Goal: Task Accomplishment & Management: Complete application form

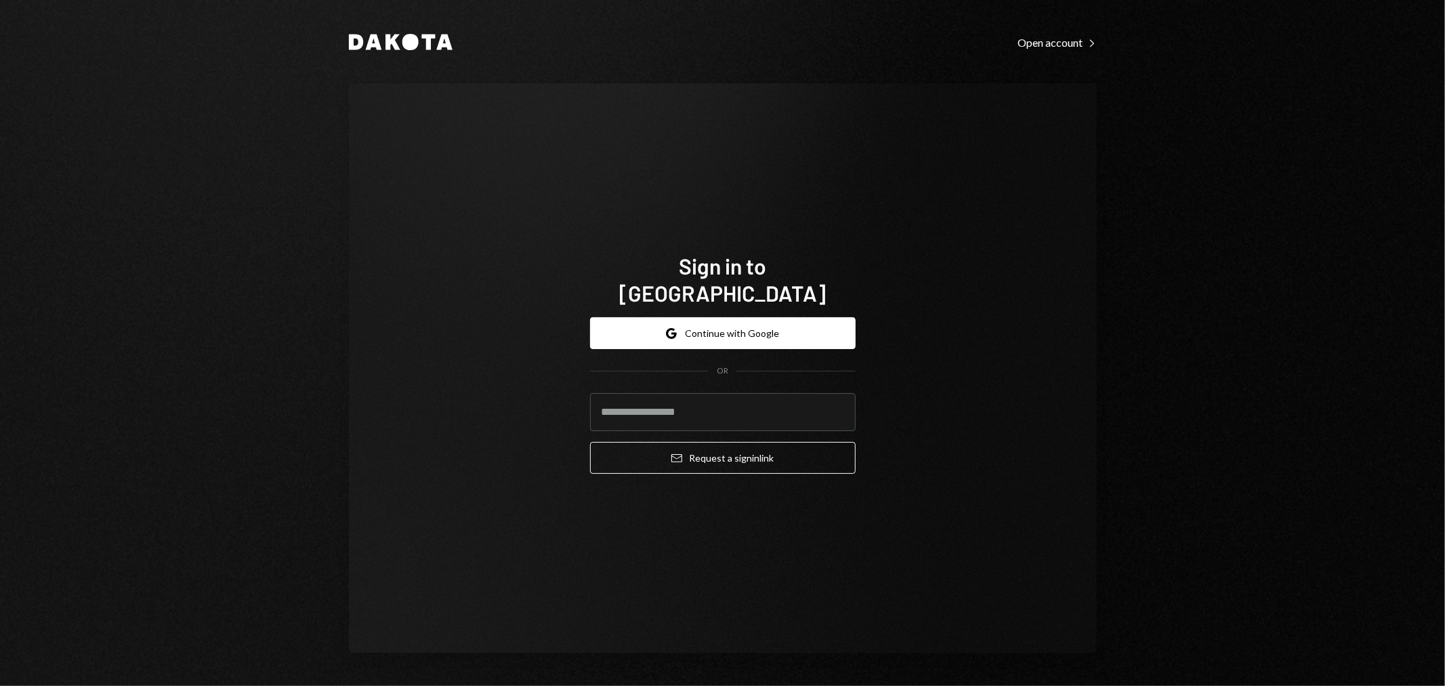
click at [1414, 117] on div "Dakota Open account Right Caret Sign in to Dakota Google Continue with Google O…" at bounding box center [722, 343] width 1445 height 686
click at [793, 318] on button "Google Continue with Google" at bounding box center [723, 333] width 266 height 32
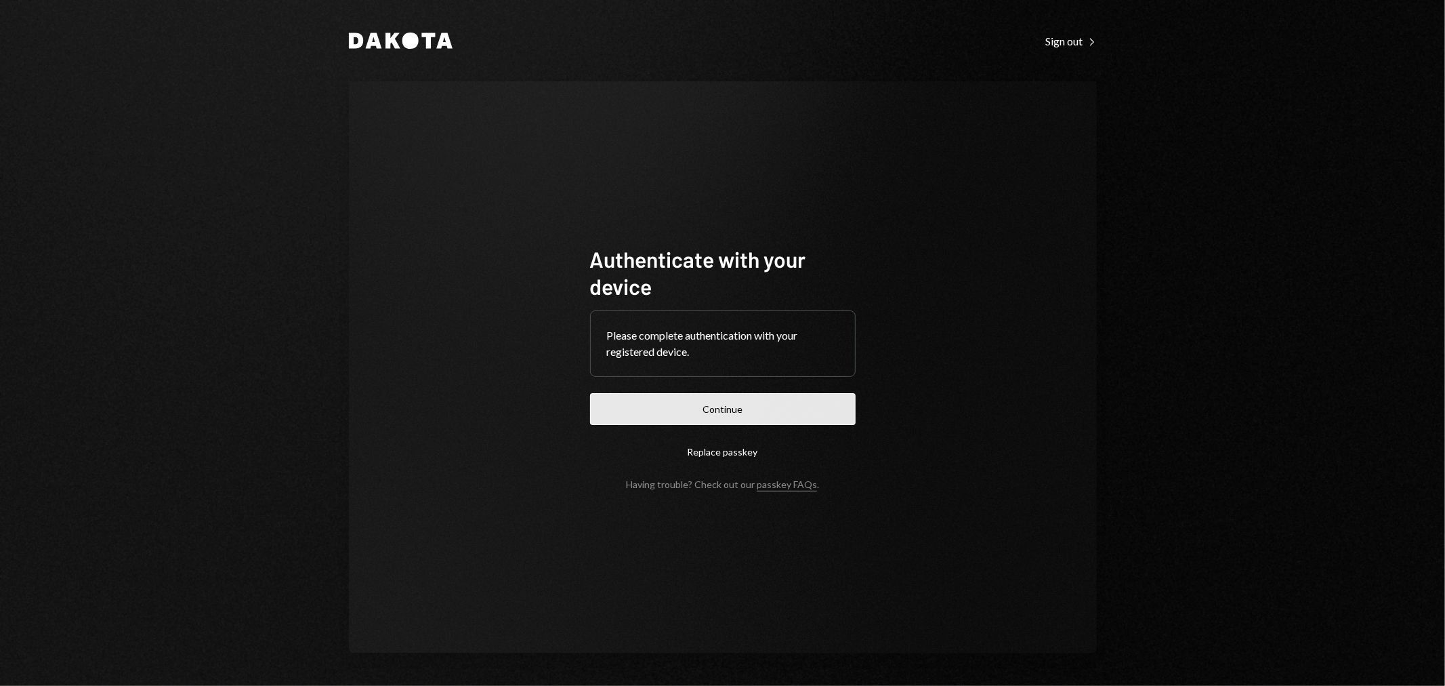
click at [717, 416] on button "Continue" at bounding box center [723, 409] width 266 height 32
click at [764, 414] on button "Continue" at bounding box center [723, 409] width 266 height 32
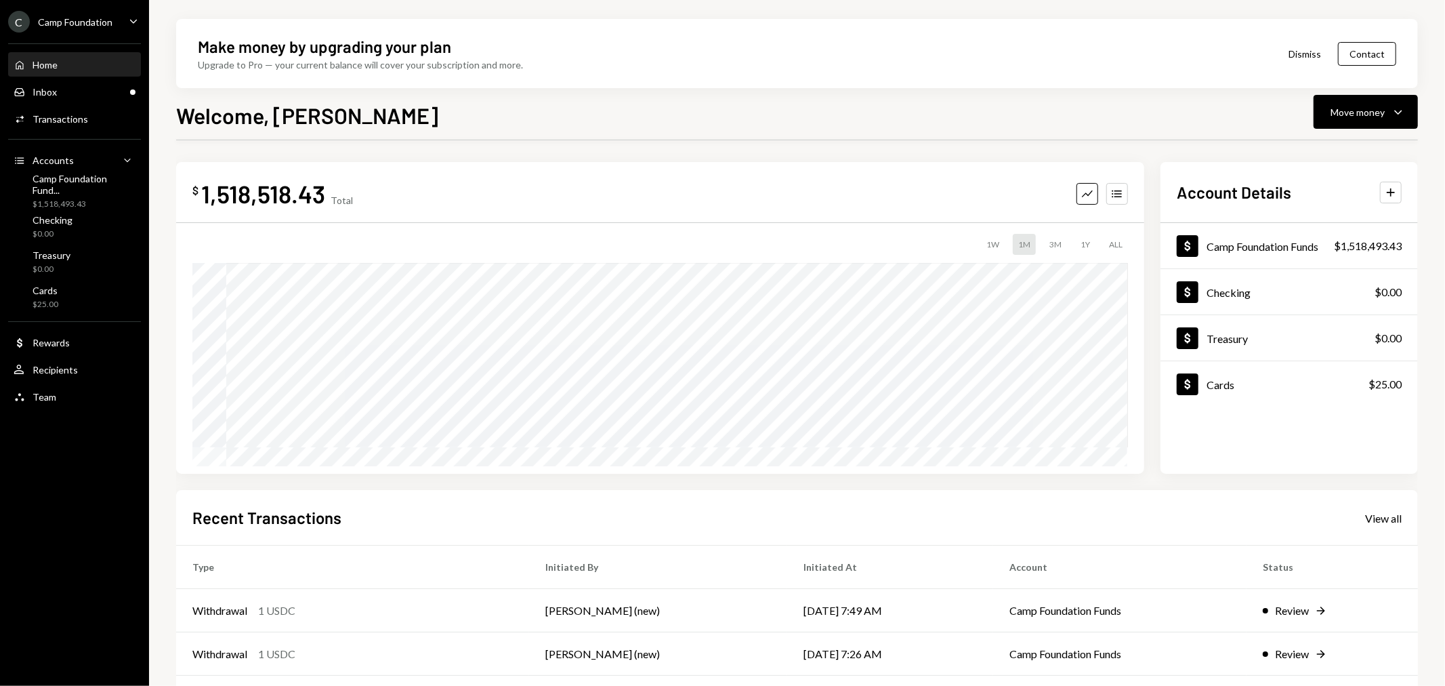
scroll to position [131, 0]
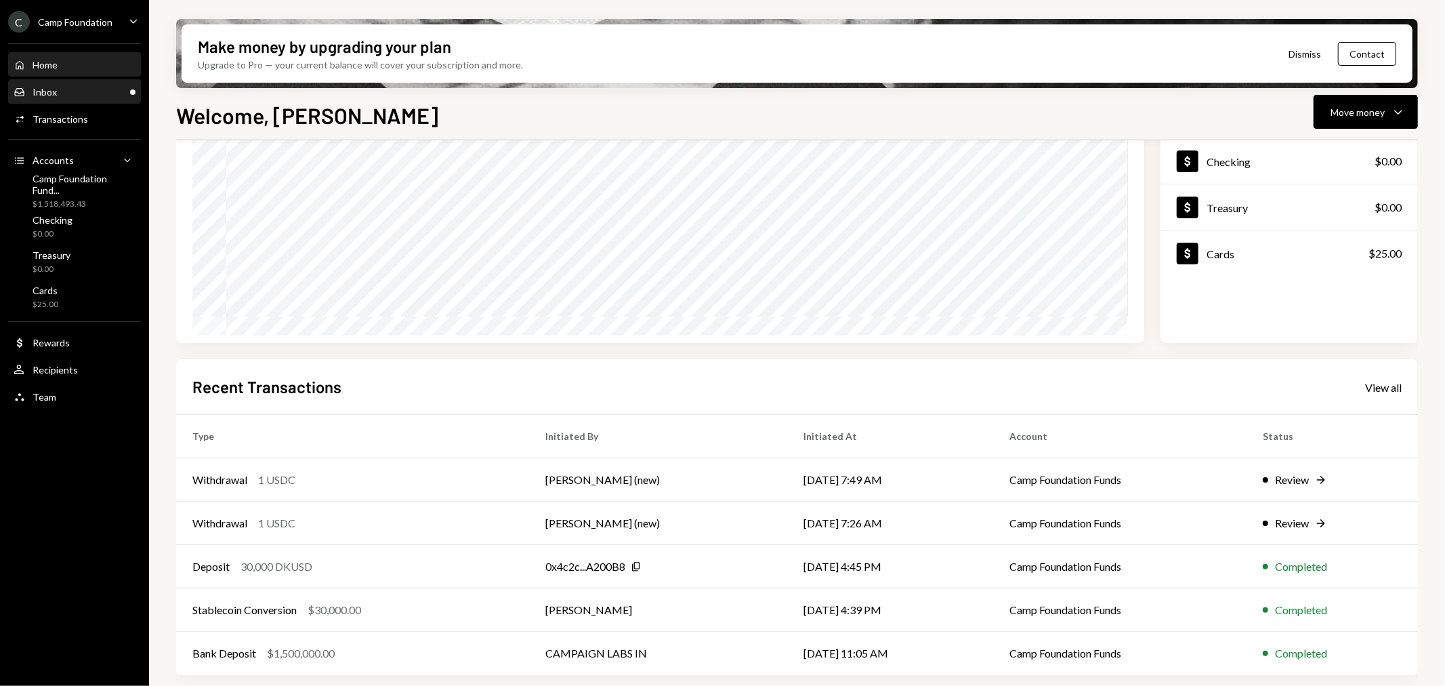
click at [62, 84] on div "Inbox Inbox" at bounding box center [75, 92] width 122 height 23
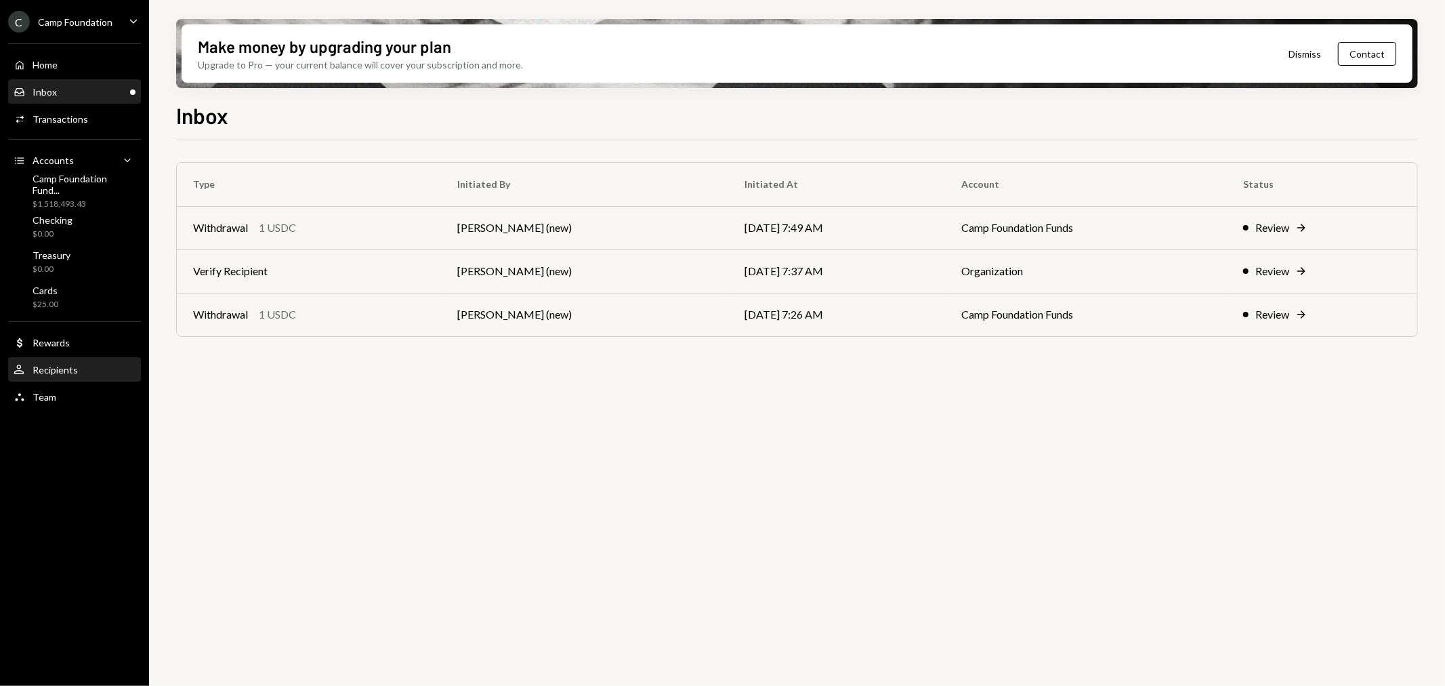
click at [64, 371] on div "Recipients" at bounding box center [55, 370] width 45 height 12
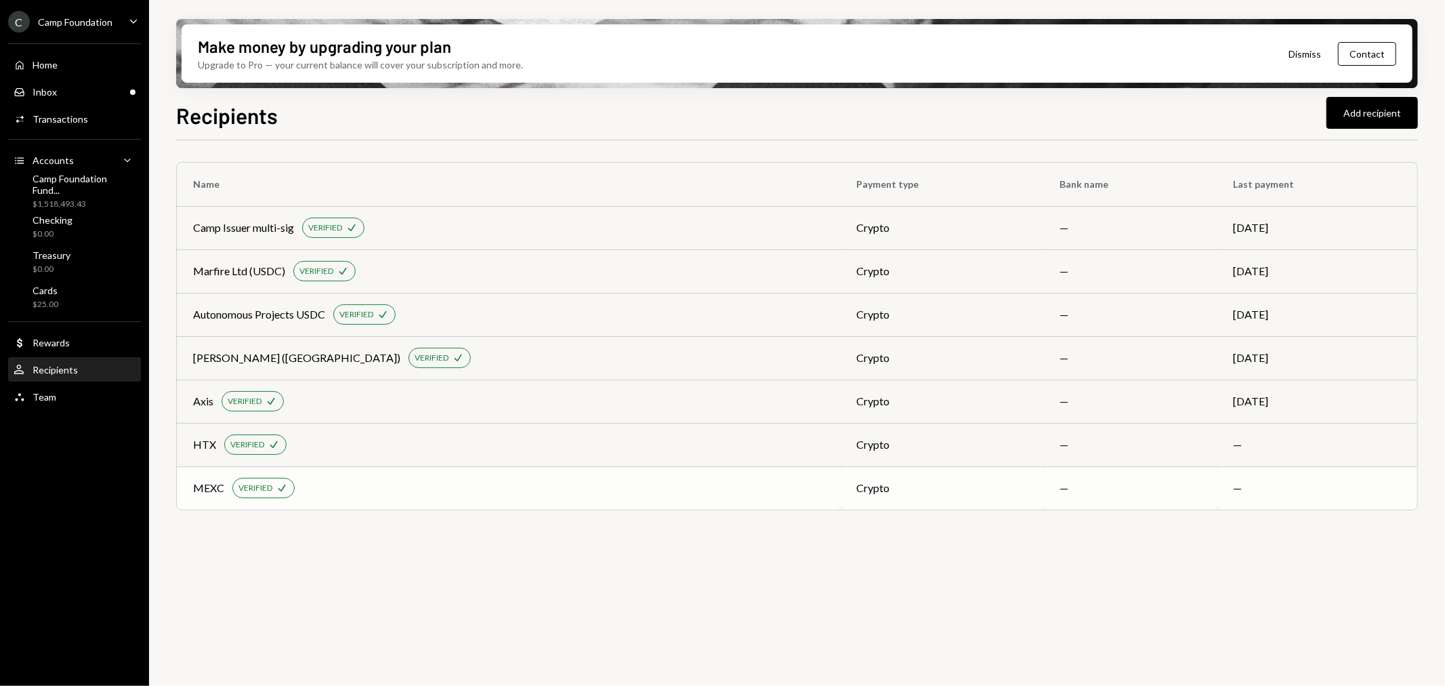
click at [207, 489] on div "MEXC" at bounding box center [208, 488] width 31 height 16
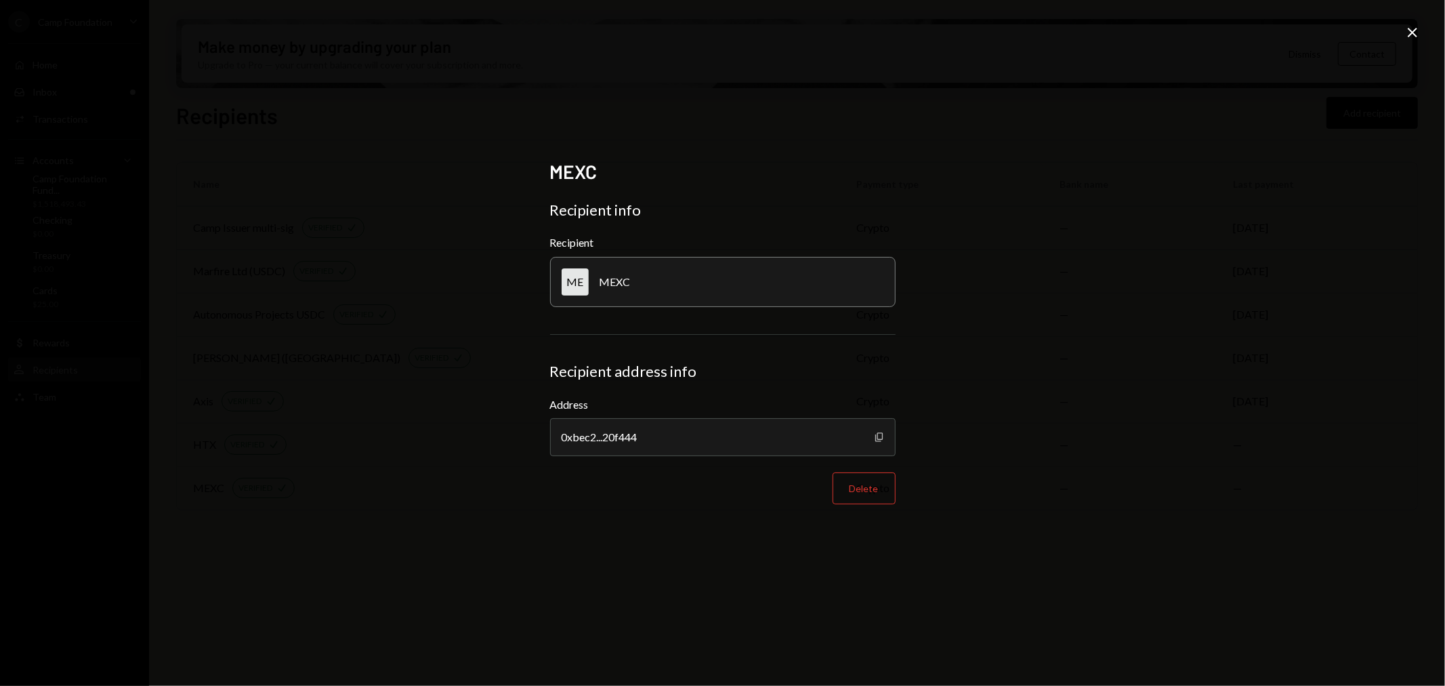
click at [877, 438] on icon "Copy" at bounding box center [879, 437] width 11 height 11
click at [883, 430] on div "Copy" at bounding box center [879, 437] width 11 height 38
click at [881, 434] on icon "Copy" at bounding box center [879, 437] width 11 height 11
click at [1410, 37] on icon "Close" at bounding box center [1412, 32] width 16 height 16
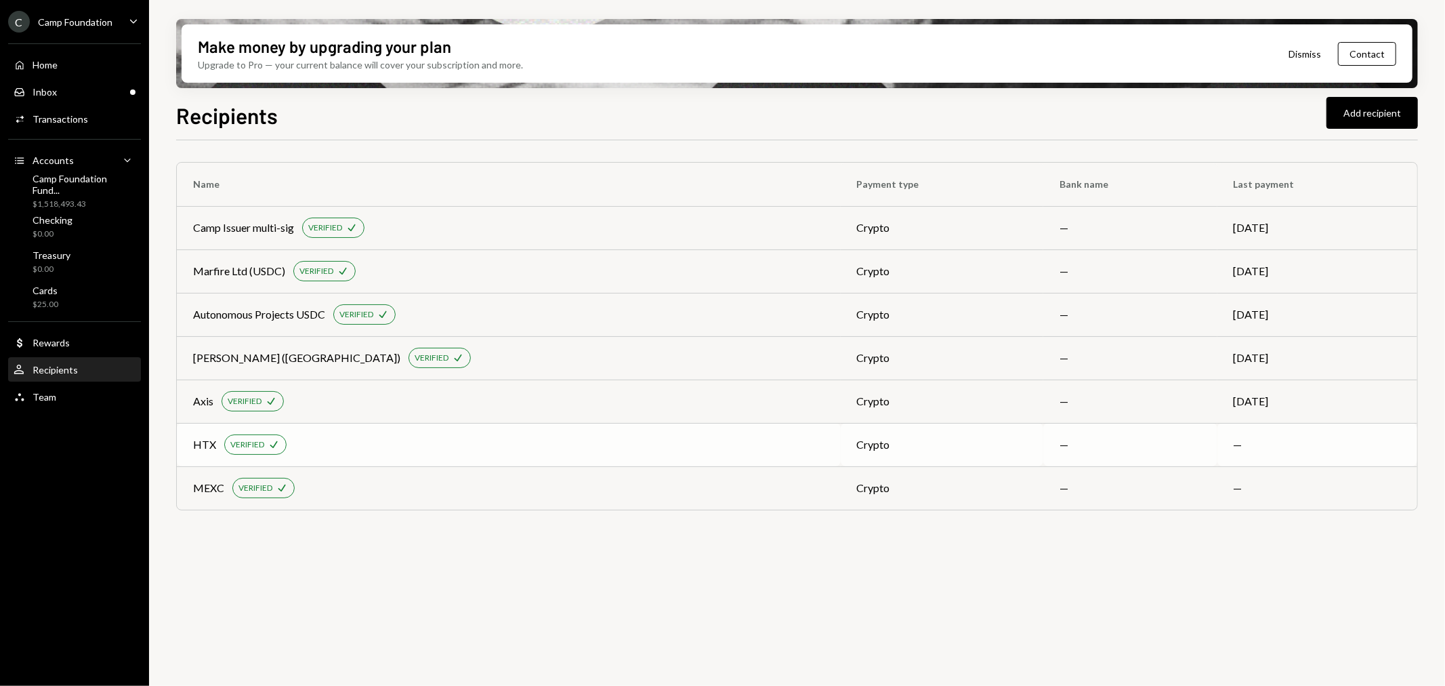
click at [201, 448] on div "HTX" at bounding box center [204, 444] width 23 height 16
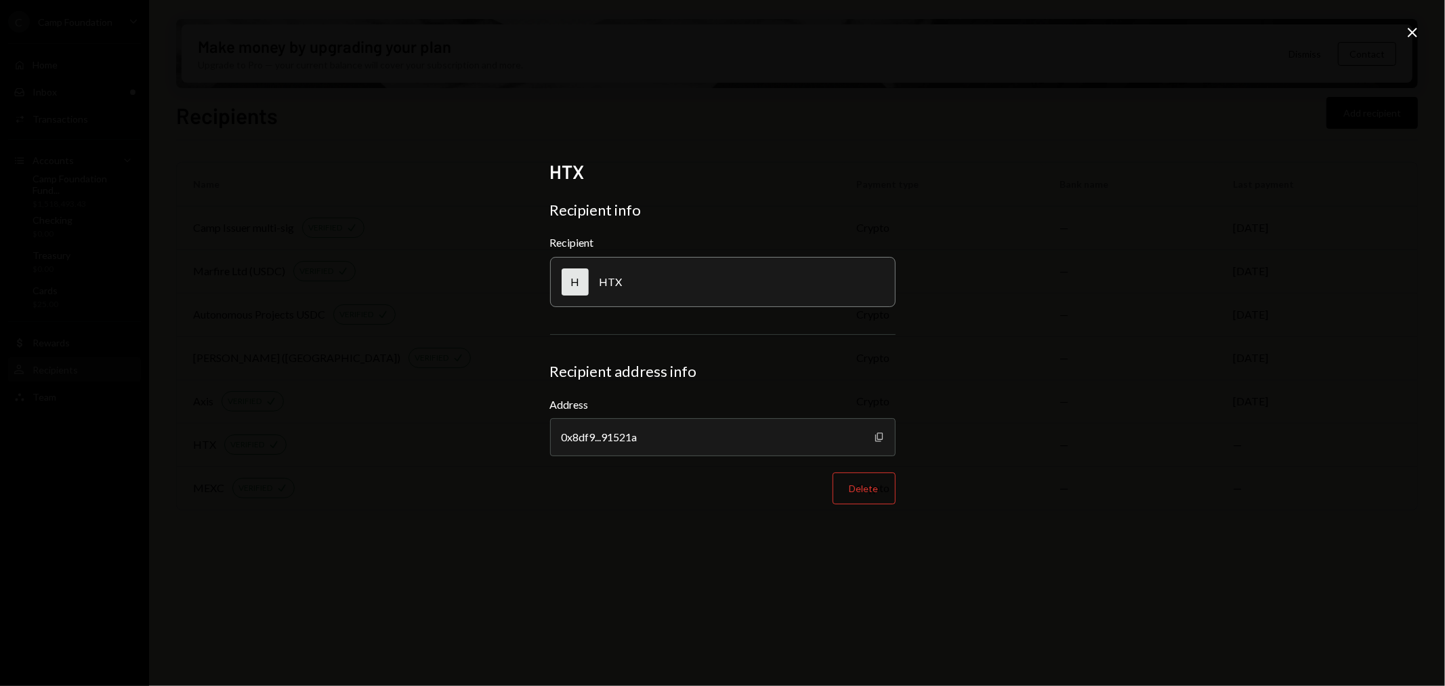
click at [879, 436] on icon "Copy" at bounding box center [879, 437] width 11 height 11
click at [1404, 32] on icon "Close" at bounding box center [1412, 32] width 16 height 16
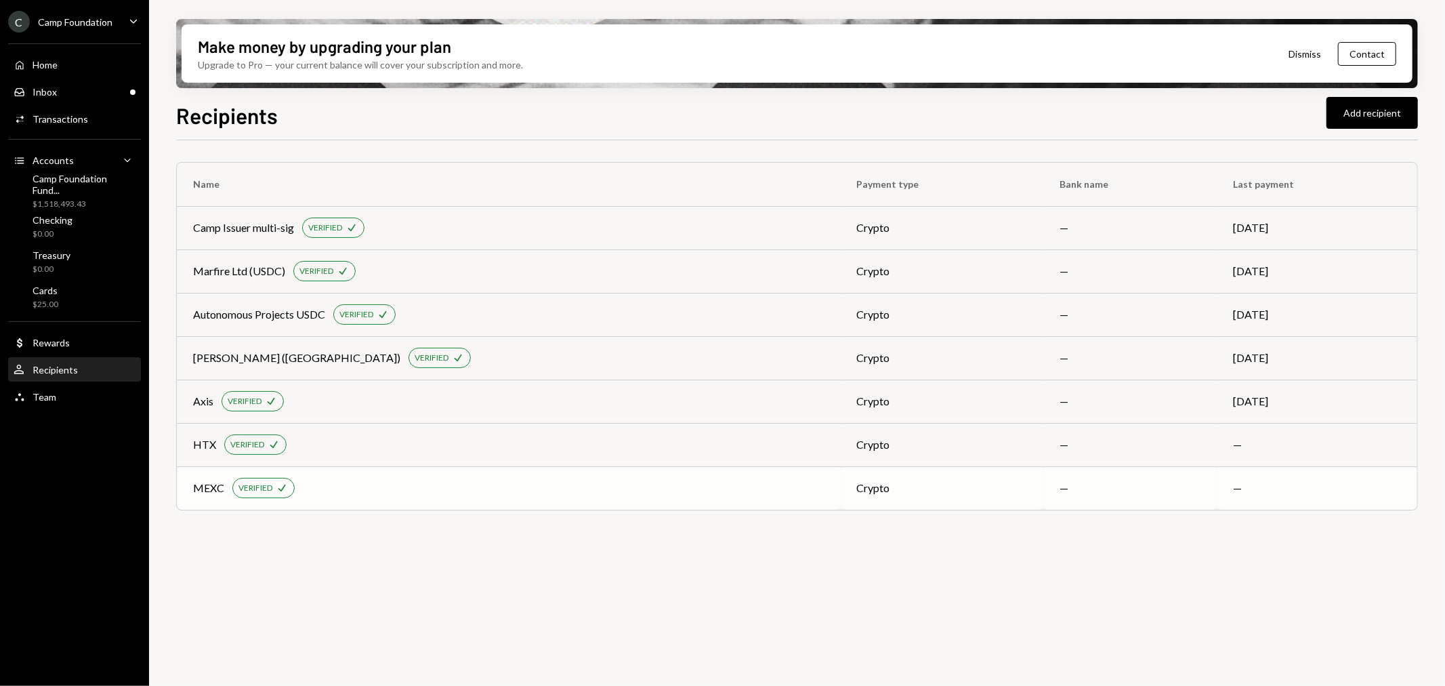
click at [206, 490] on div "MEXC" at bounding box center [208, 488] width 31 height 16
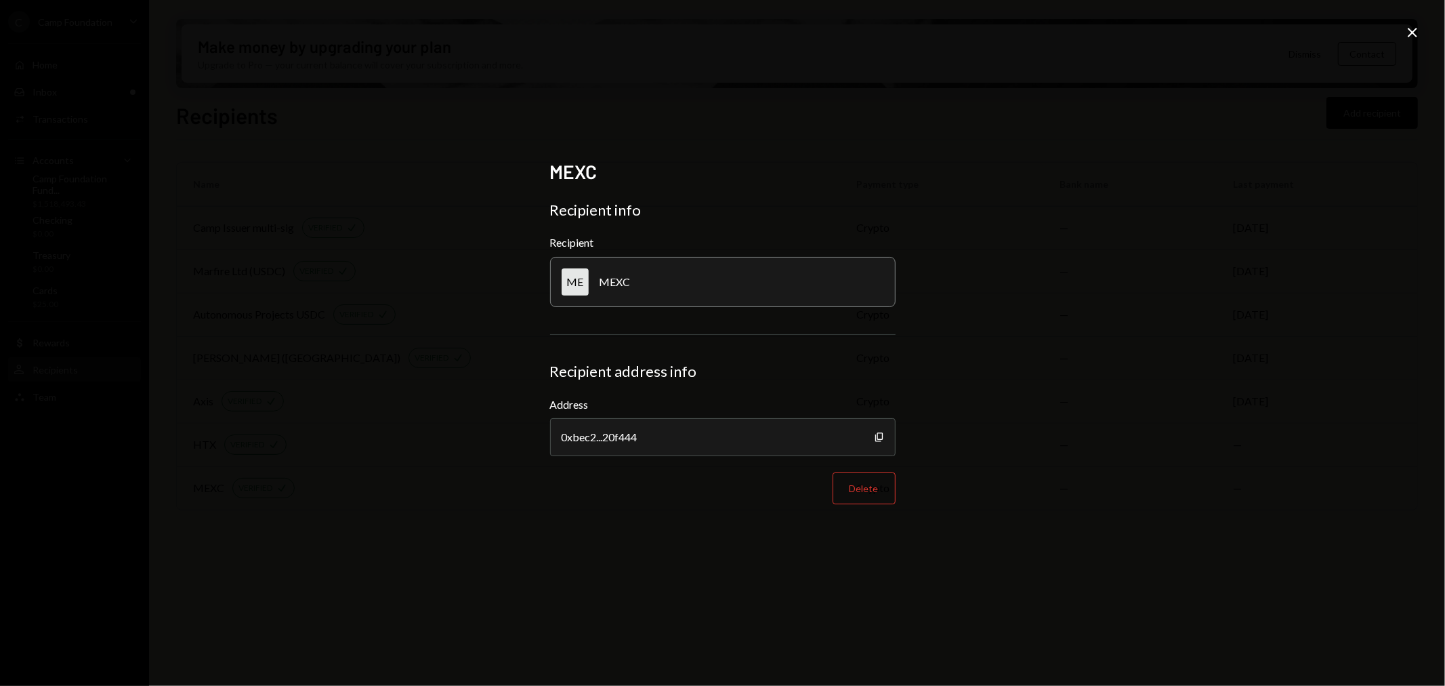
click at [1407, 30] on icon "Close" at bounding box center [1412, 32] width 16 height 16
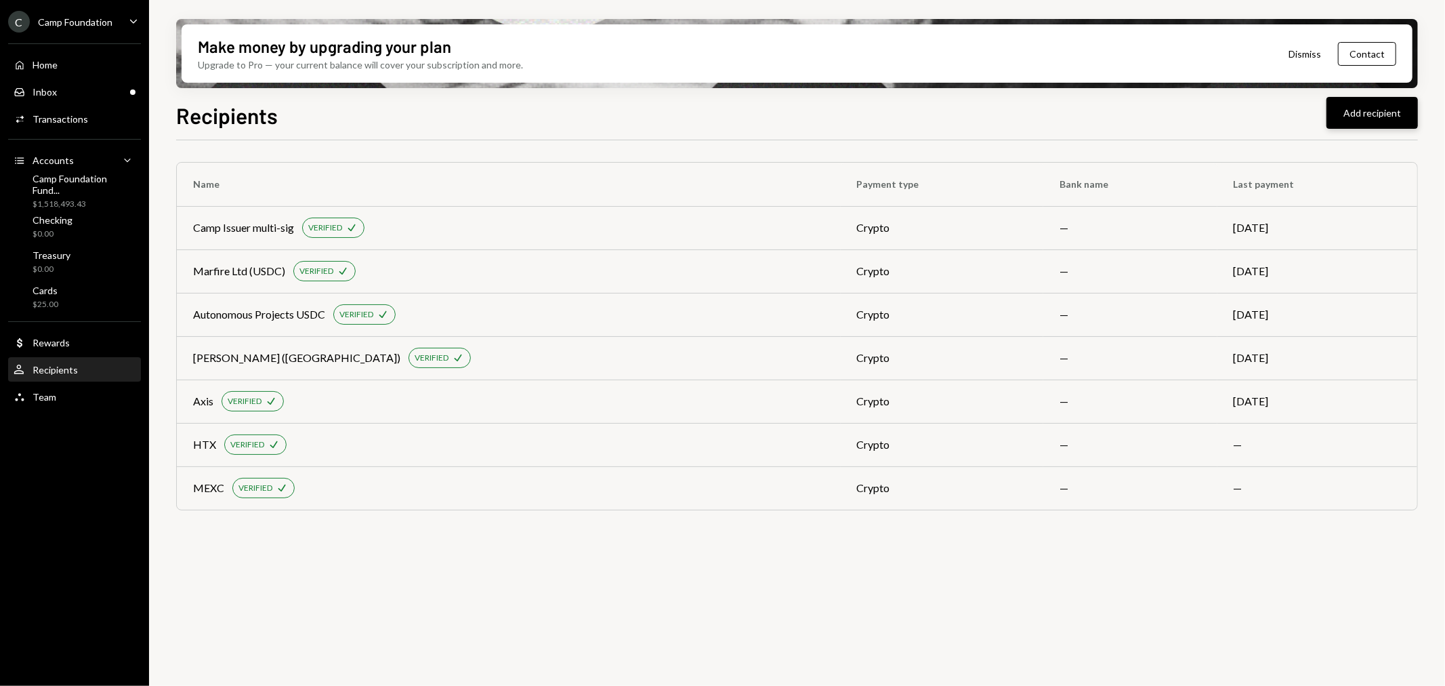
click at [1375, 112] on button "Add recipient" at bounding box center [1372, 113] width 91 height 32
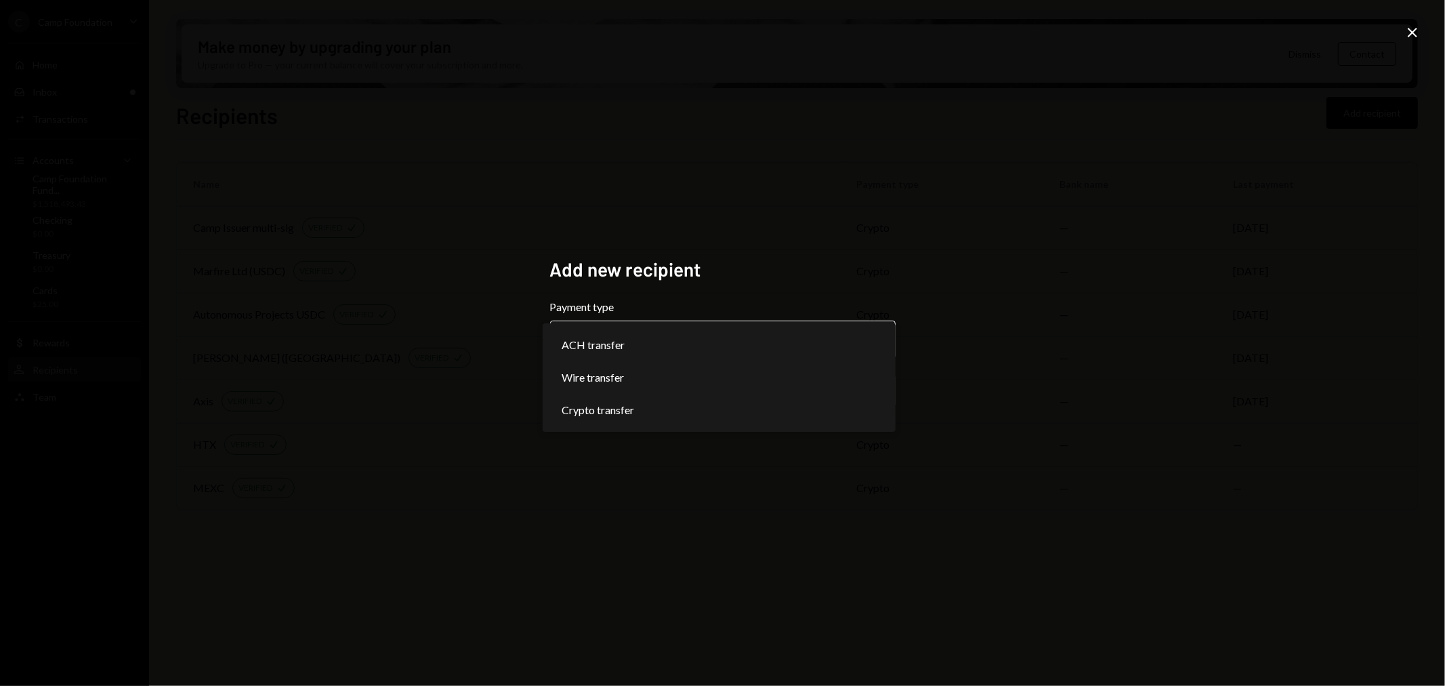
click at [642, 341] on body "**********" at bounding box center [722, 343] width 1445 height 686
select select "******"
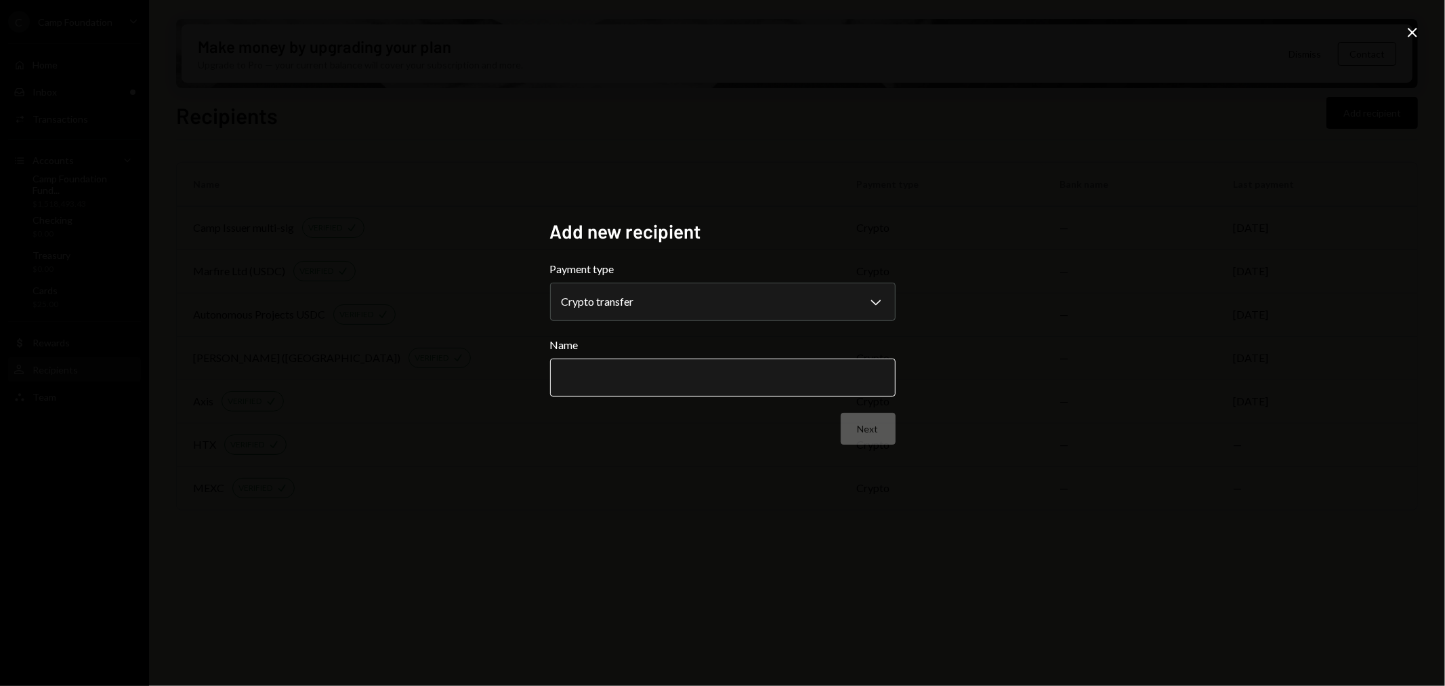
click at [642, 371] on input "Name" at bounding box center [723, 377] width 346 height 38
type input "******"
click at [860, 430] on button "Next" at bounding box center [868, 429] width 55 height 32
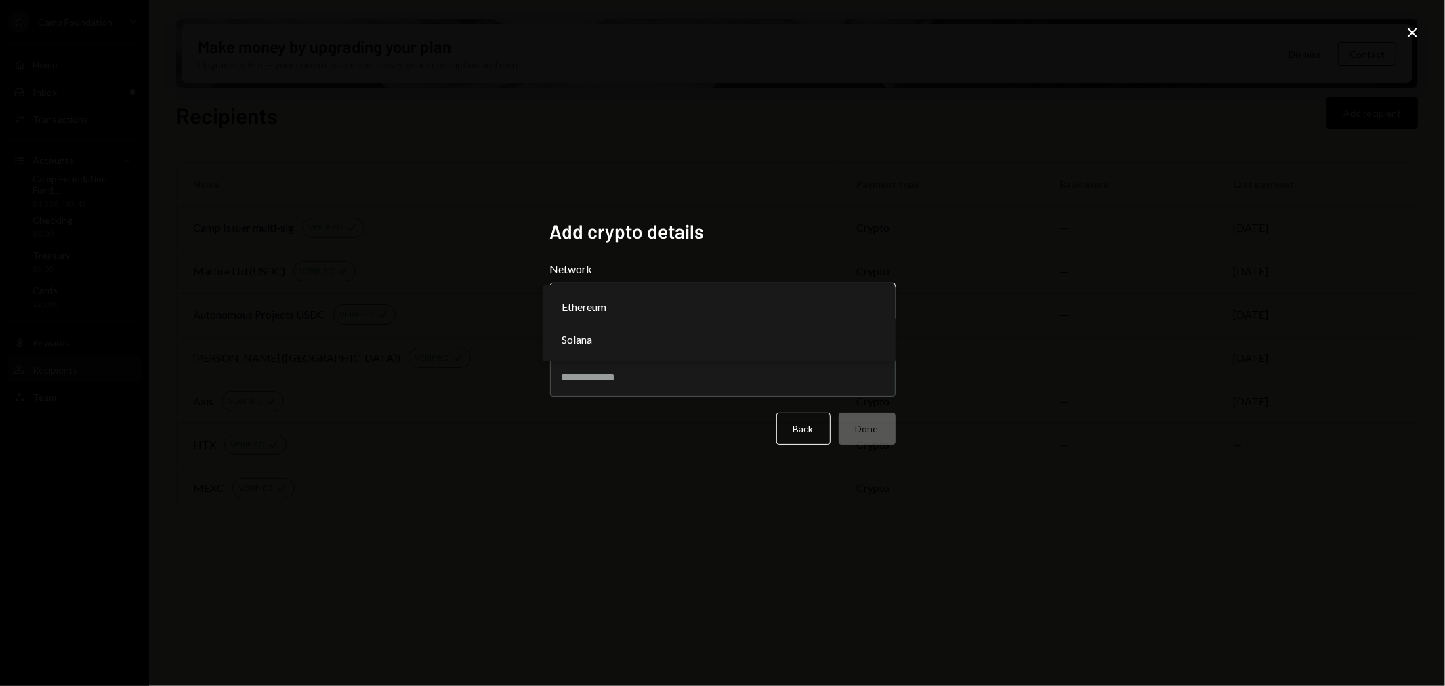
click at [661, 296] on body "C Camp Foundation Caret Down Home Home Inbox Inbox Activities Transactions Acco…" at bounding box center [722, 343] width 1445 height 686
select select "**********"
click at [635, 383] on input "Address" at bounding box center [723, 377] width 346 height 38
drag, startPoint x: 635, startPoint y: 379, endPoint x: 598, endPoint y: 374, distance: 37.7
click at [603, 373] on input "Address" at bounding box center [723, 377] width 346 height 38
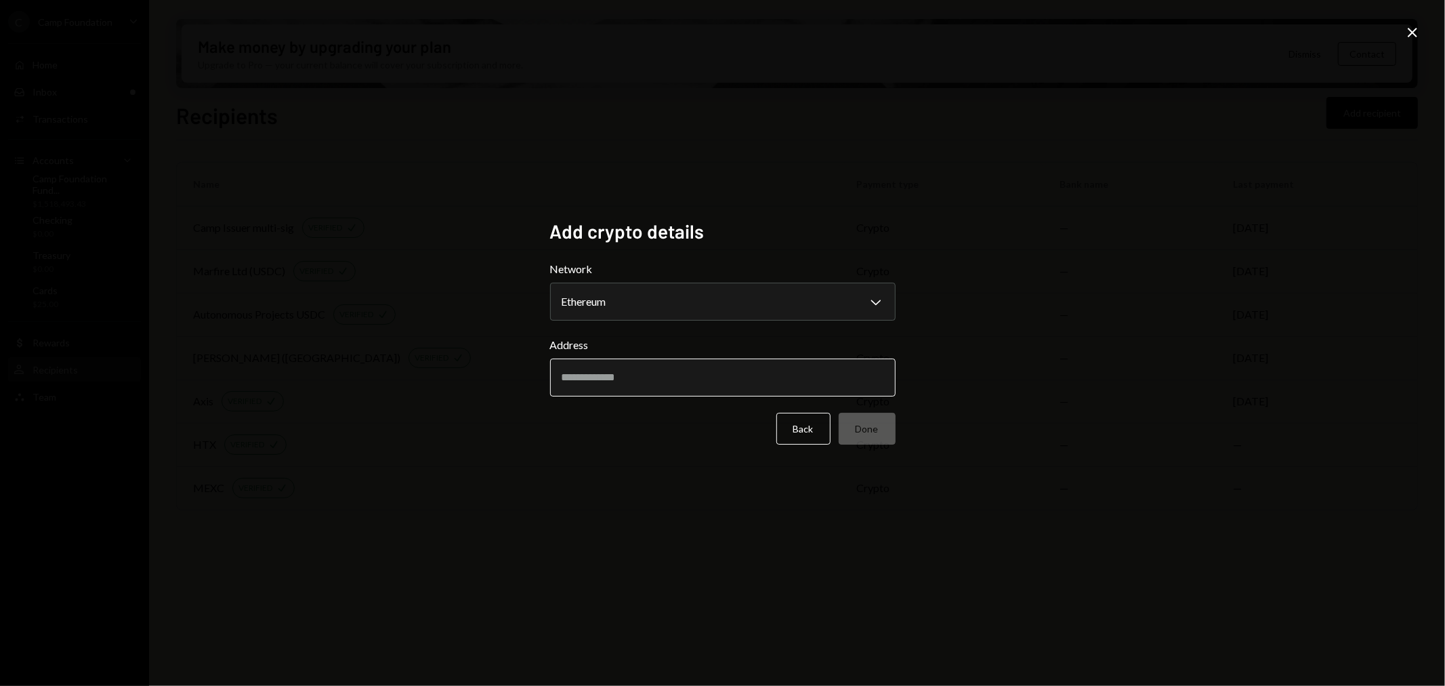
paste input "**********"
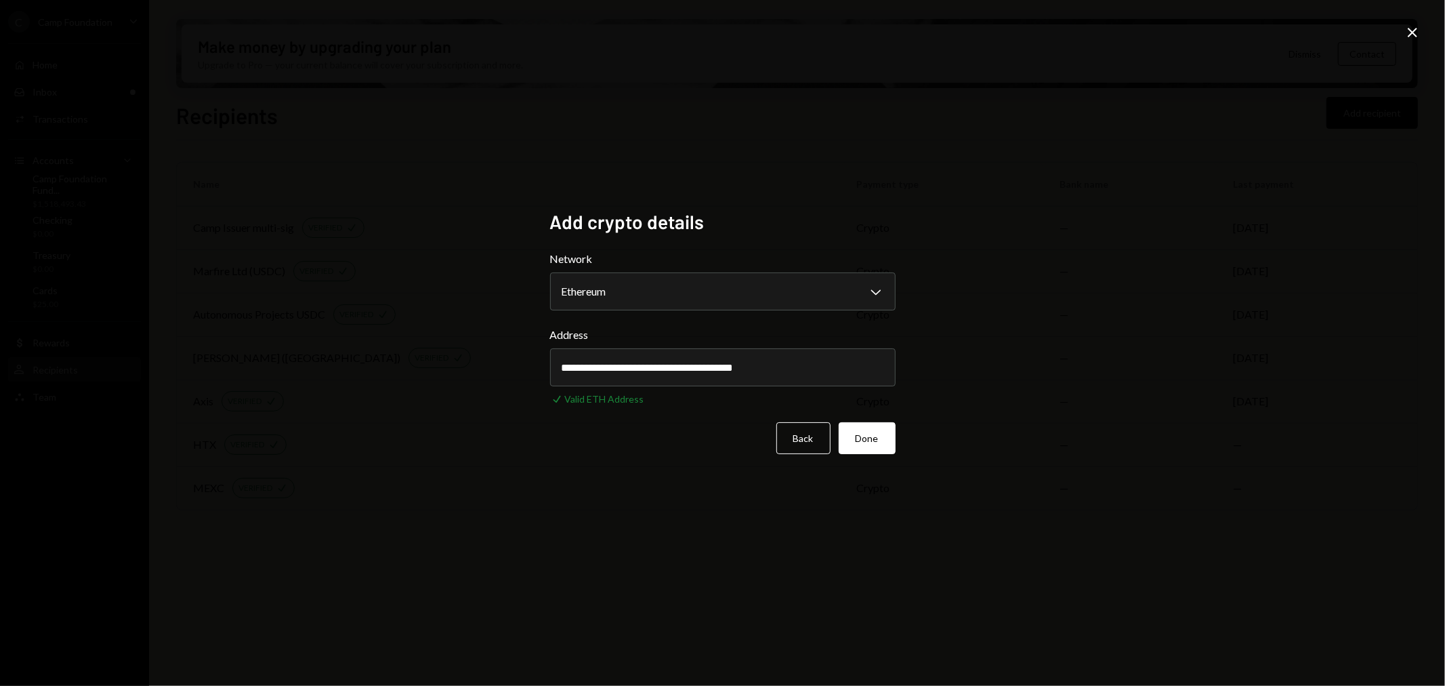
type input "**********"
click at [870, 437] on button "Done" at bounding box center [867, 438] width 57 height 32
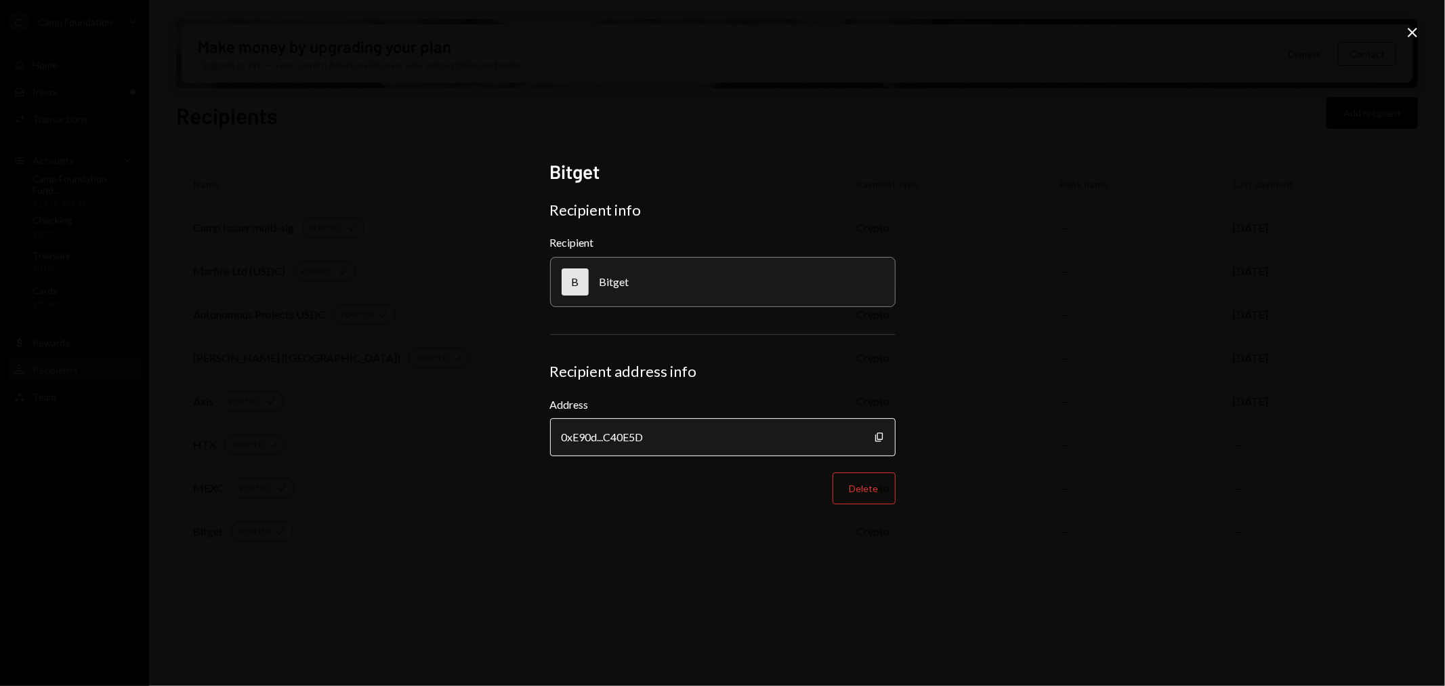
click at [886, 438] on div "0xE90d...C40E5D" at bounding box center [723, 437] width 346 height 38
click at [879, 436] on icon "Copy" at bounding box center [879, 437] width 11 height 11
drag, startPoint x: 1412, startPoint y: 37, endPoint x: 1251, endPoint y: 61, distance: 162.3
click at [1413, 37] on icon "Close" at bounding box center [1412, 32] width 16 height 16
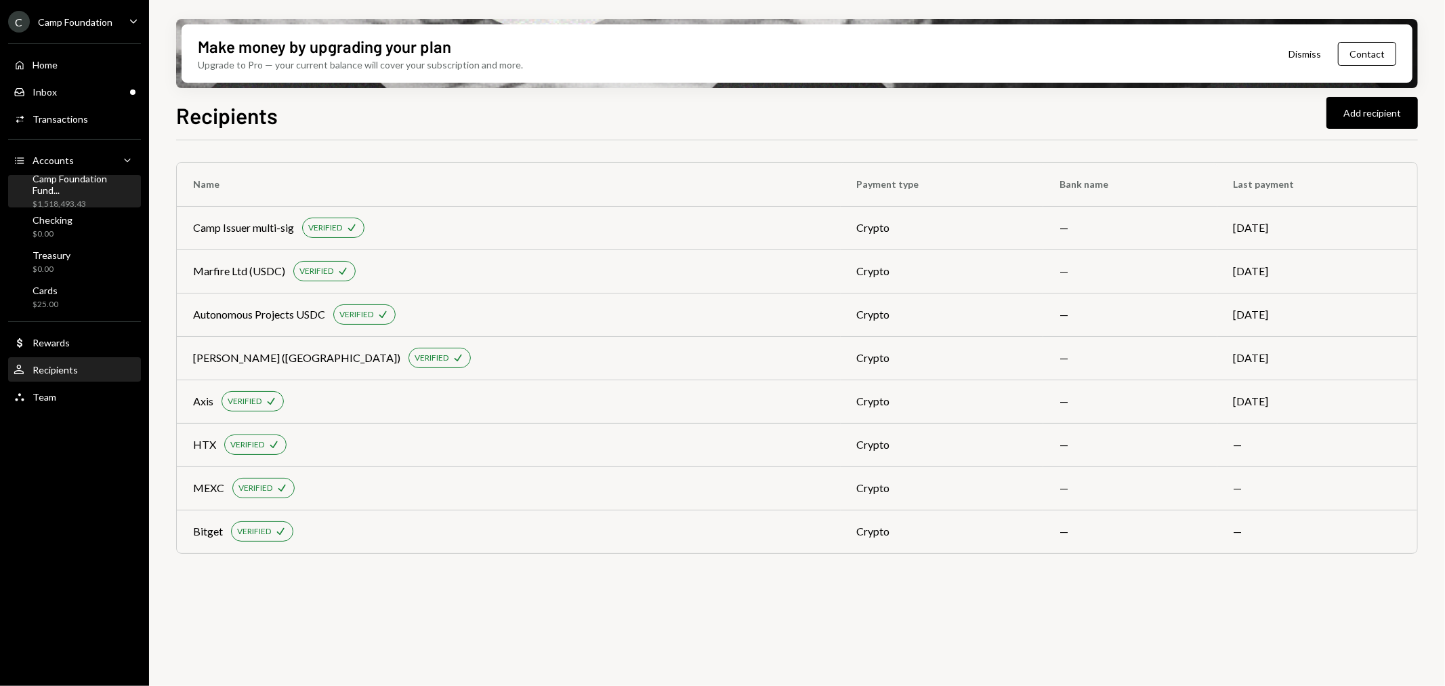
click at [83, 190] on div "Camp Foundation Fund..." at bounding box center [84, 184] width 103 height 23
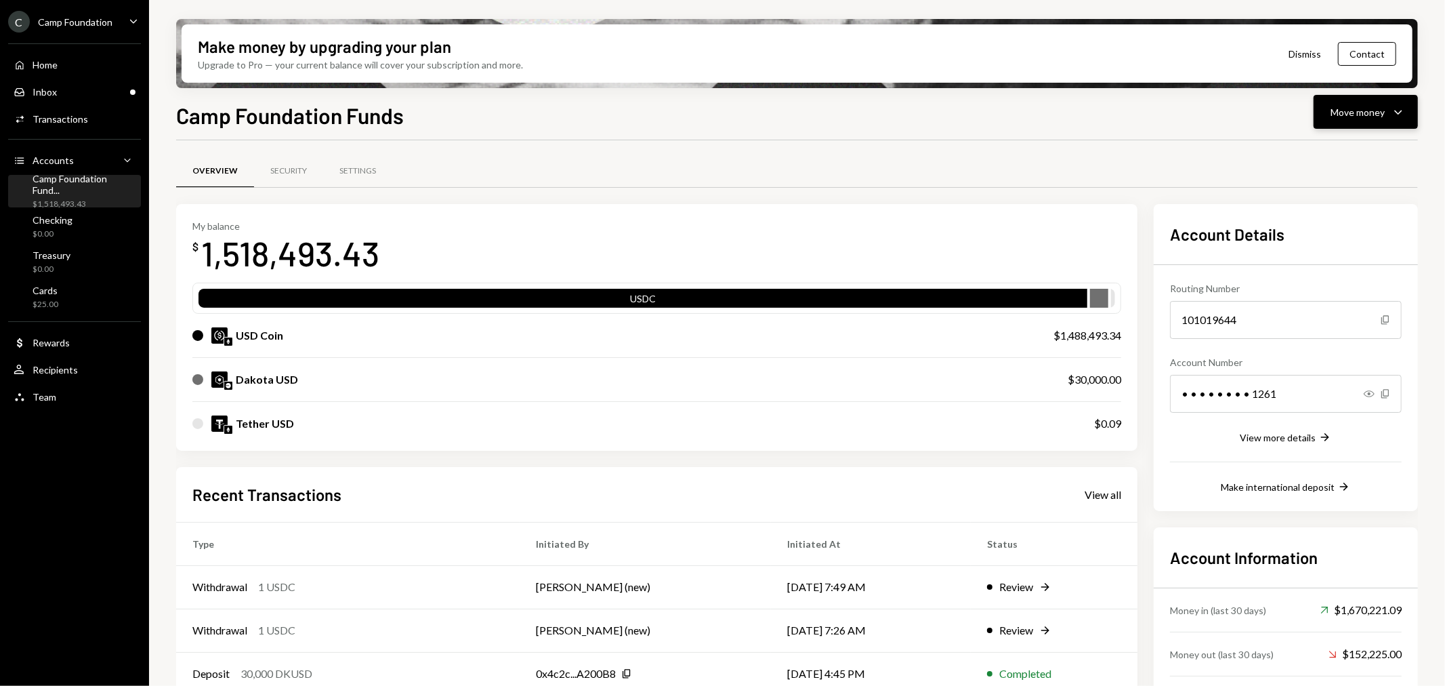
click at [1386, 106] on div "Move money Caret Down" at bounding box center [1366, 112] width 70 height 16
click at [1354, 146] on div "Send" at bounding box center [1355, 152] width 99 height 14
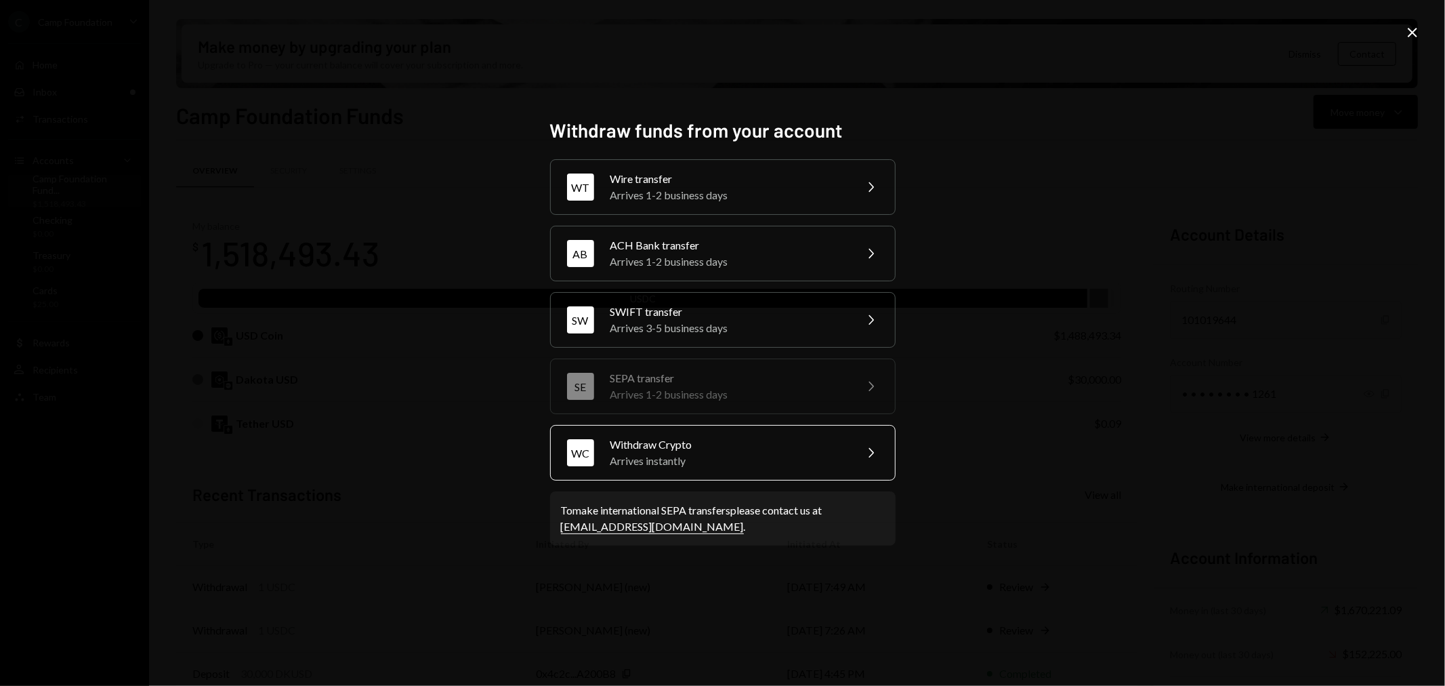
click at [748, 453] on div "Arrives instantly" at bounding box center [728, 461] width 236 height 16
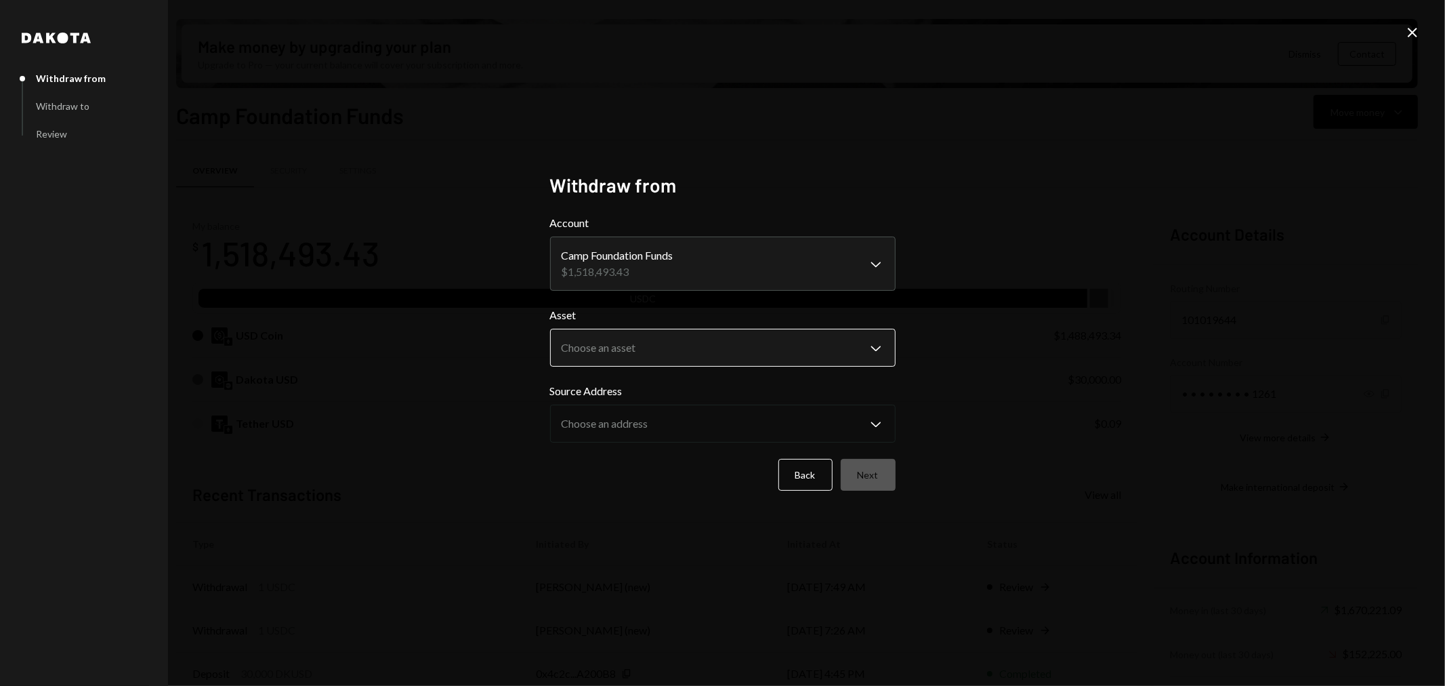
click at [640, 354] on body "C Camp Foundation Caret Down Home Home Inbox Inbox Activities Transactions Acco…" at bounding box center [722, 343] width 1445 height 686
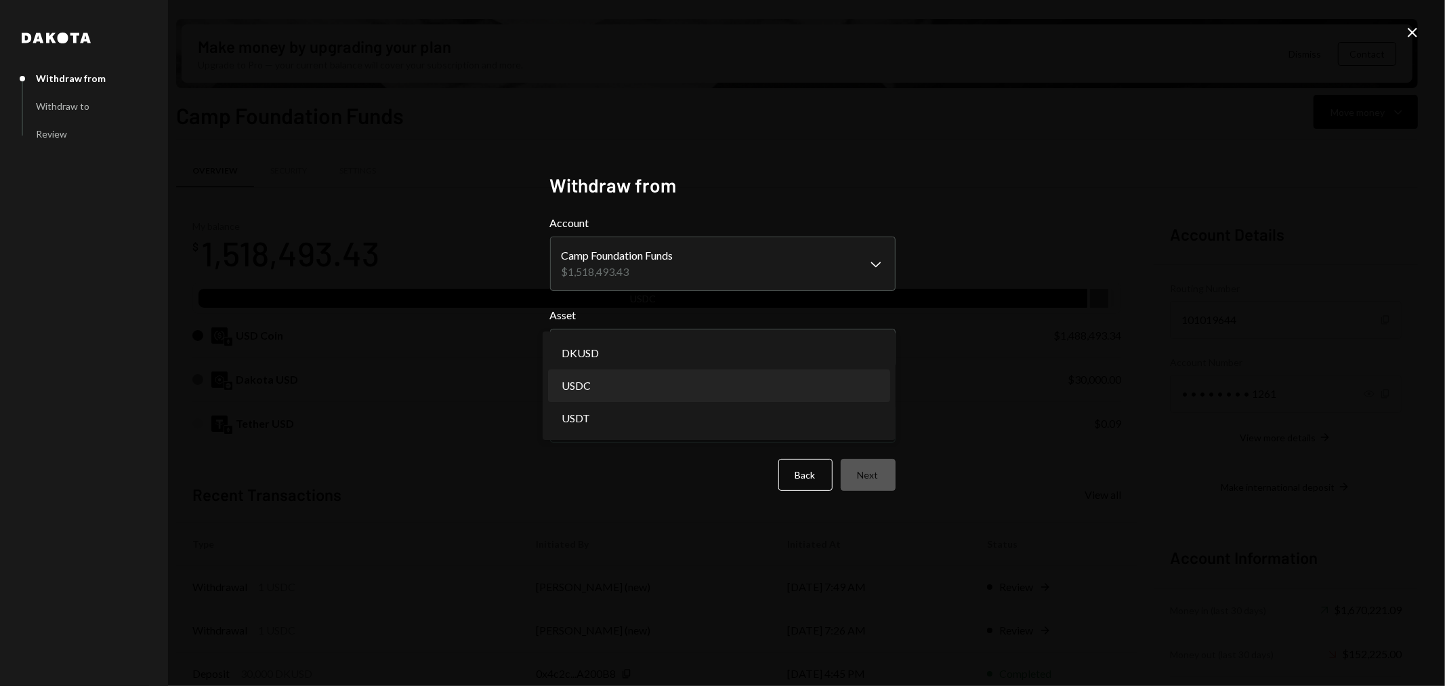
select select "****"
click at [879, 474] on button "Next" at bounding box center [868, 475] width 55 height 32
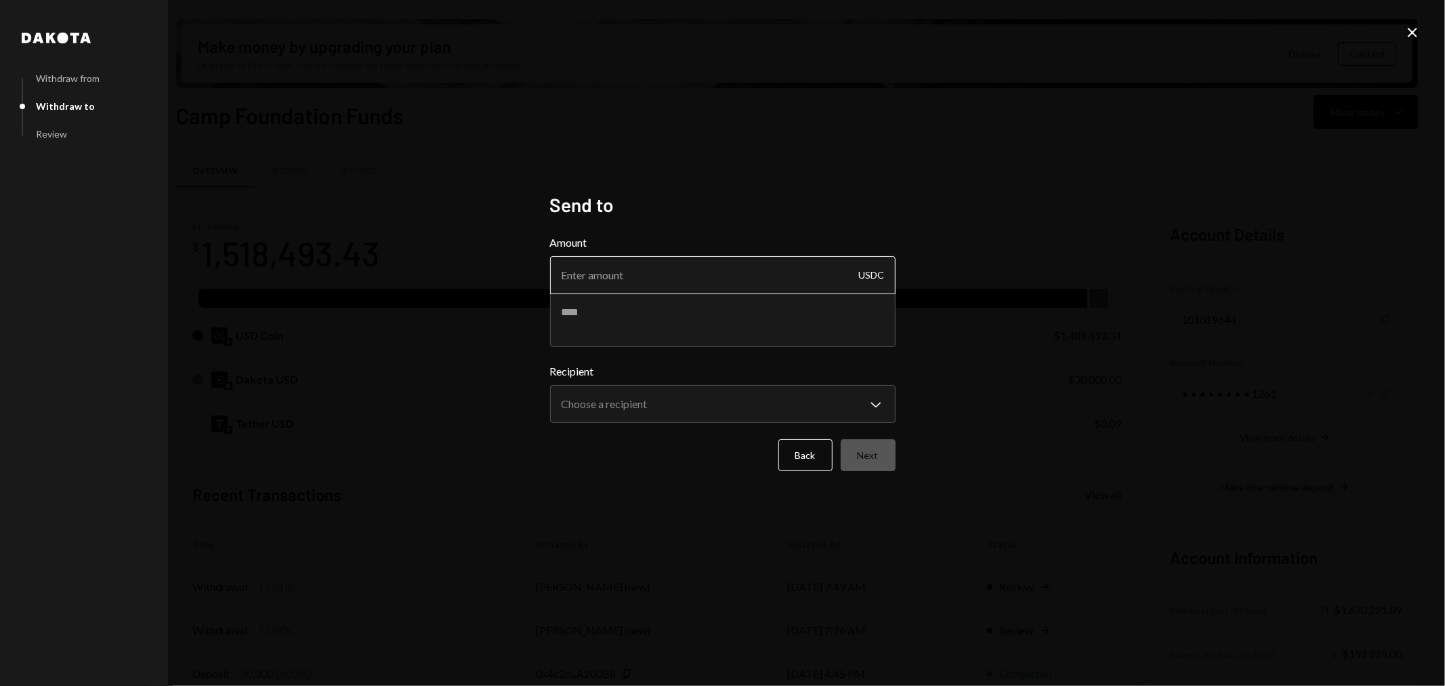
click at [637, 276] on input "Amount" at bounding box center [723, 275] width 346 height 38
type input "1"
click at [647, 327] on textarea at bounding box center [723, 320] width 346 height 54
type textarea "**********"
click at [657, 402] on body "C Camp Foundation Caret Down Home Home Inbox Inbox Activities Transactions Acco…" at bounding box center [722, 343] width 1445 height 686
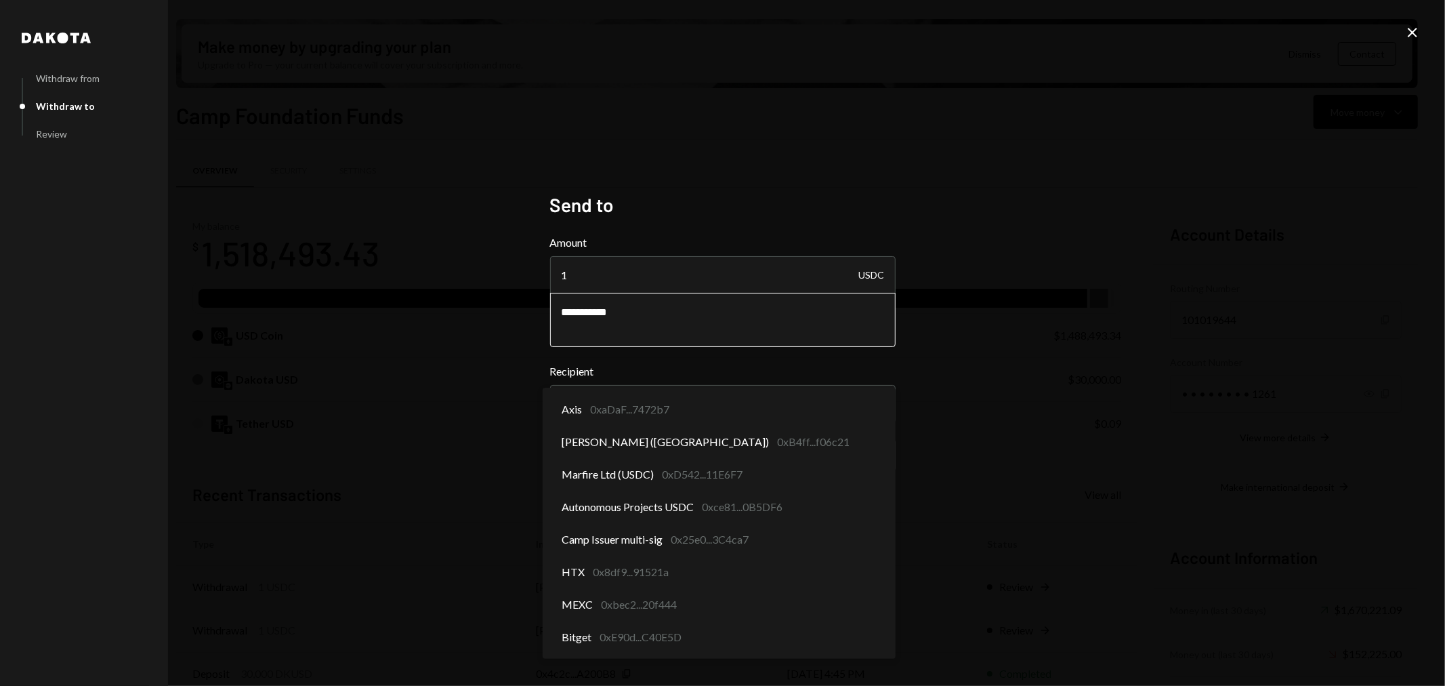
select select "**********"
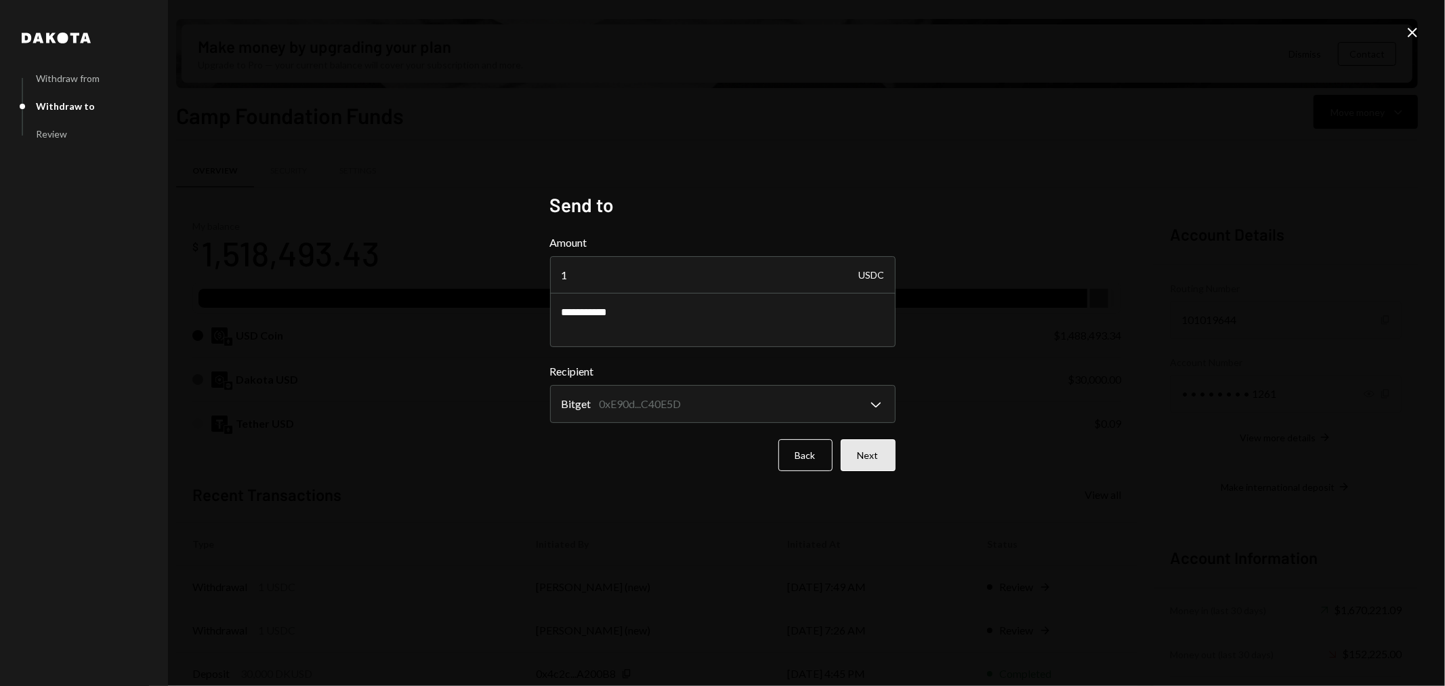
click at [879, 446] on button "Next" at bounding box center [868, 455] width 55 height 32
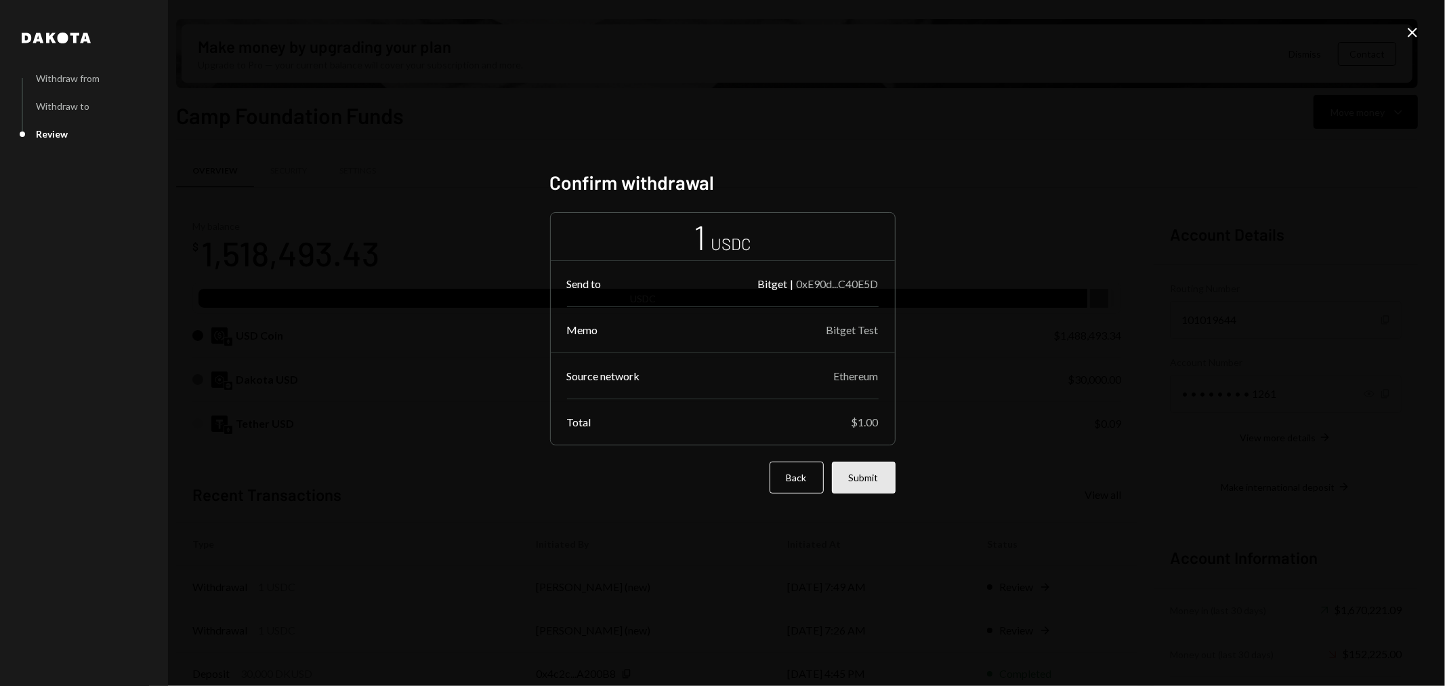
click at [879, 470] on button "Submit" at bounding box center [864, 477] width 64 height 32
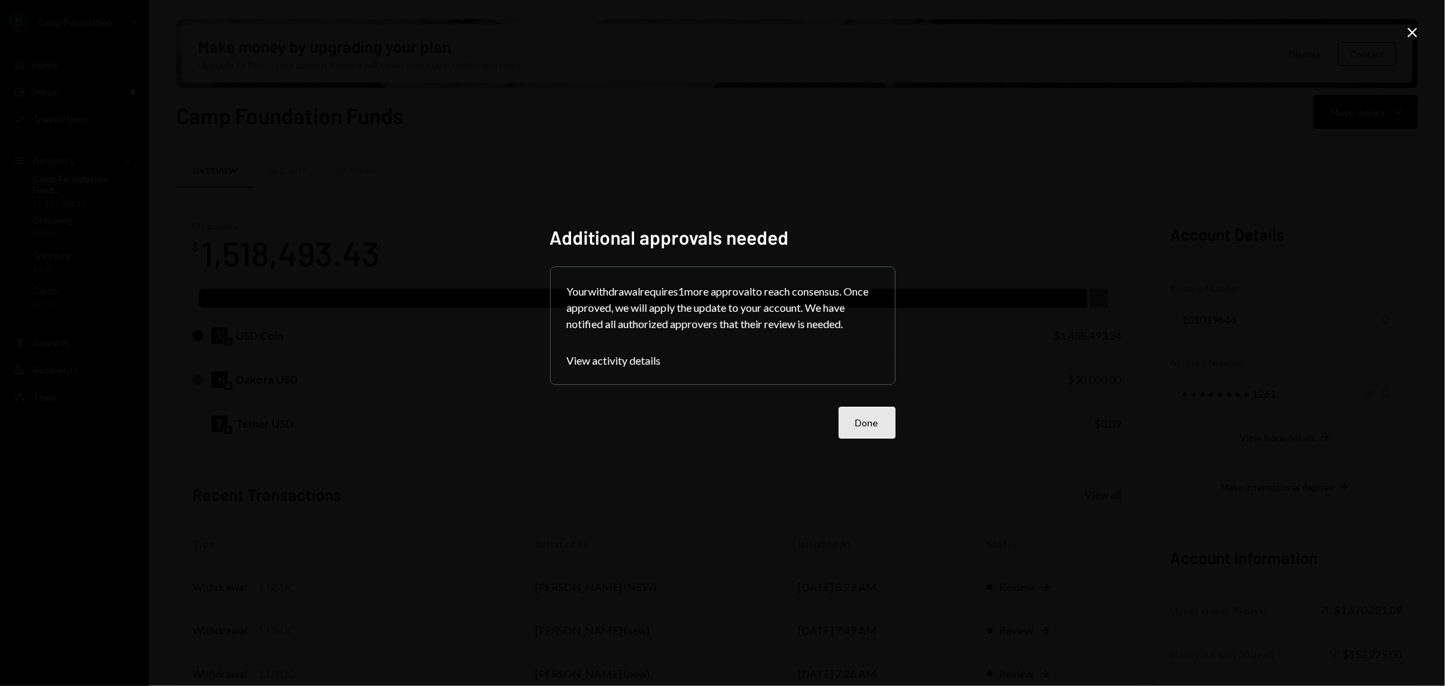
click at [871, 435] on button "Done" at bounding box center [867, 423] width 57 height 32
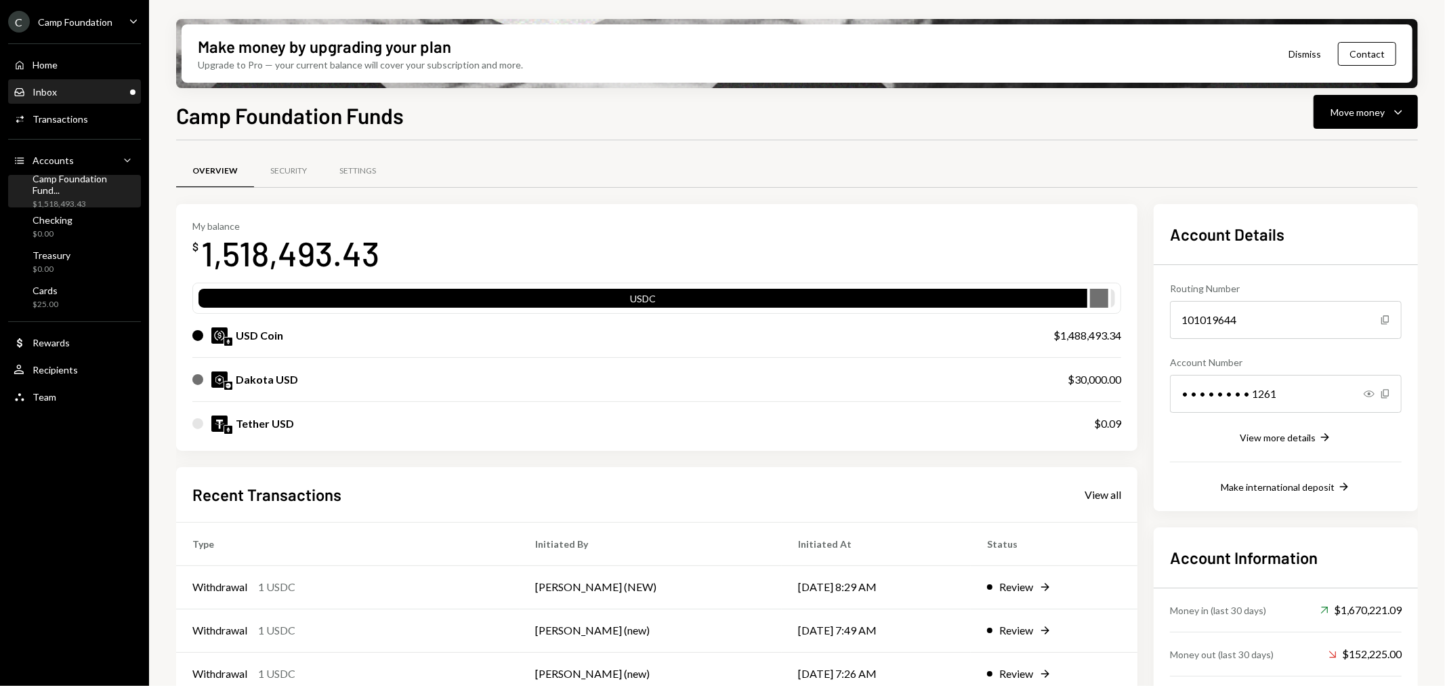
click at [75, 88] on div "Inbox Inbox" at bounding box center [75, 92] width 122 height 12
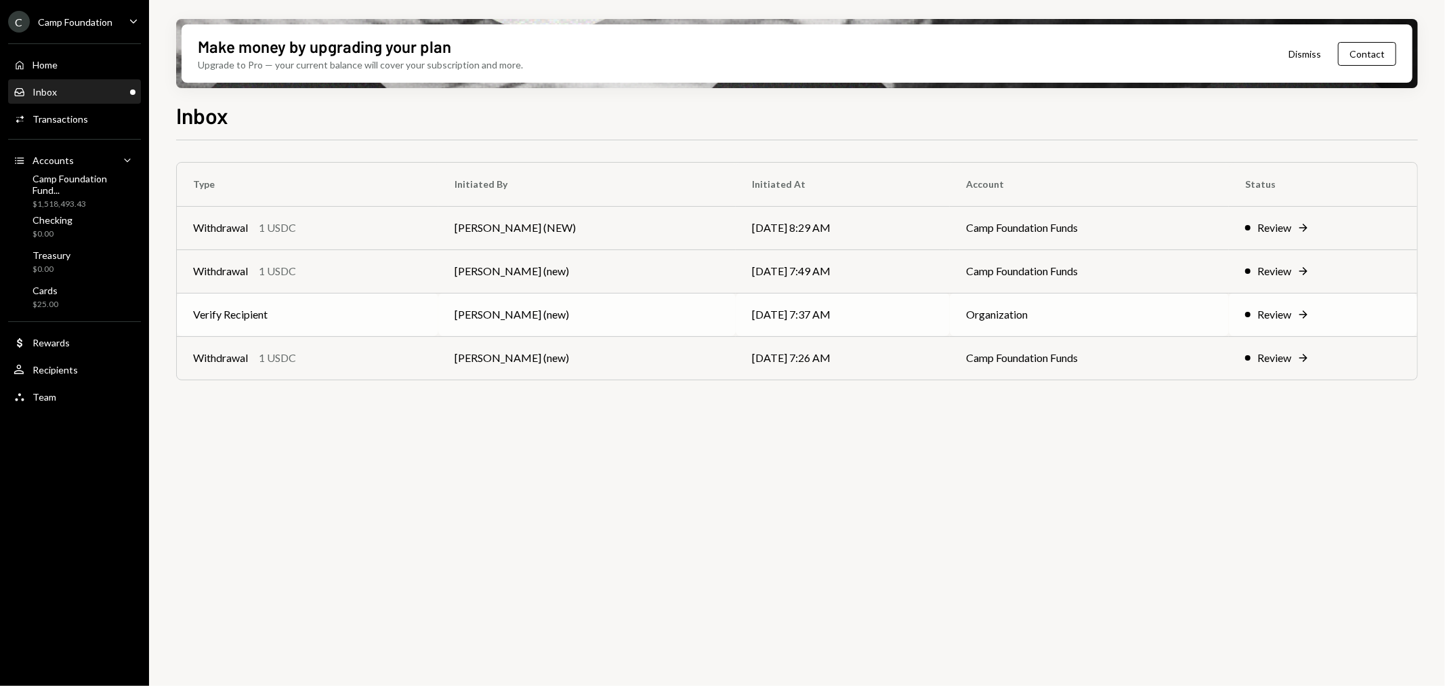
click at [1276, 312] on div "Review" at bounding box center [1274, 314] width 34 height 16
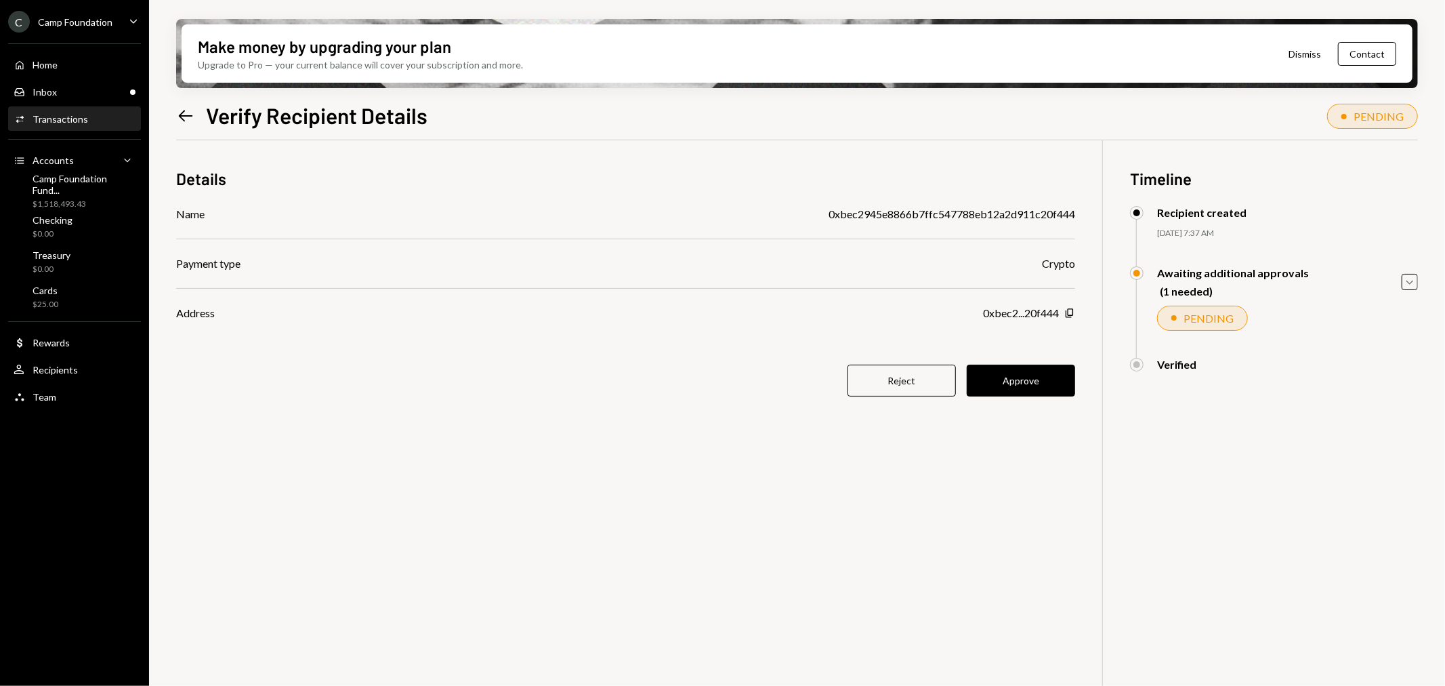
click at [181, 117] on icon at bounding box center [186, 116] width 14 height 12
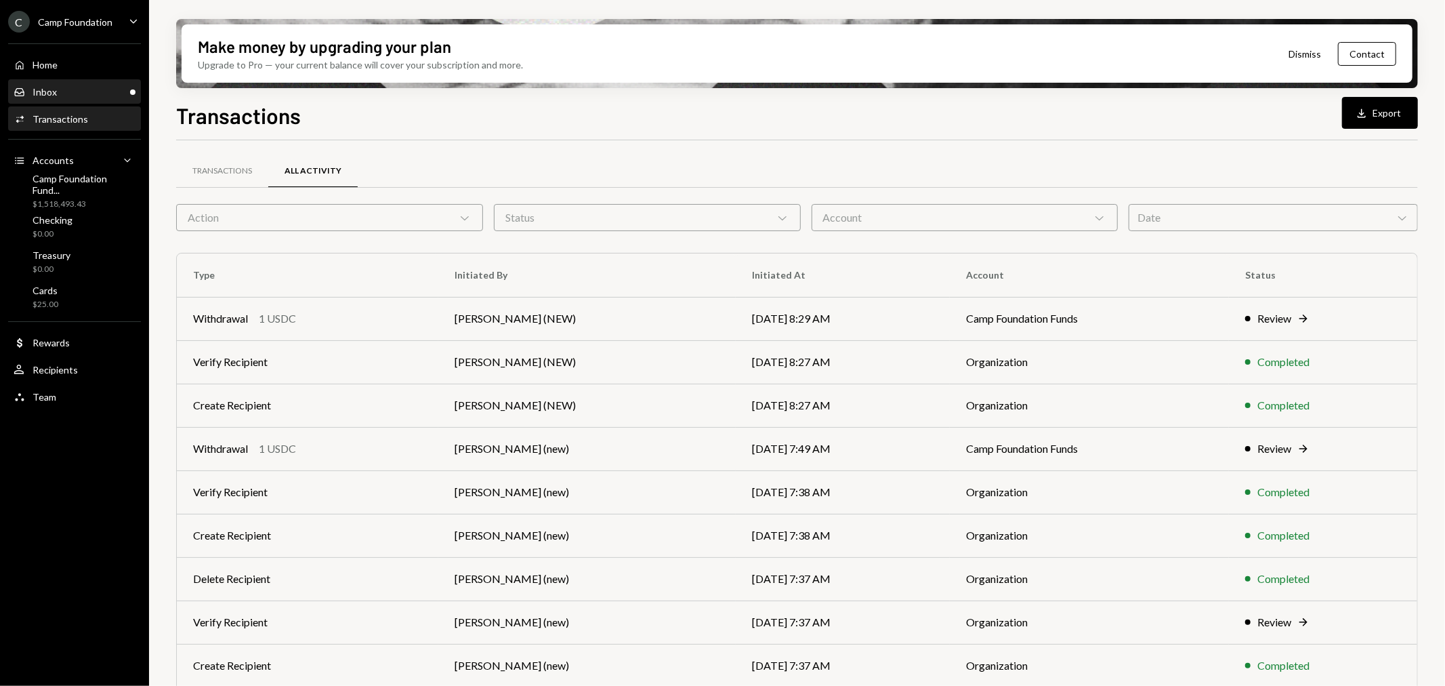
click at [72, 93] on div "Inbox Inbox" at bounding box center [75, 92] width 122 height 12
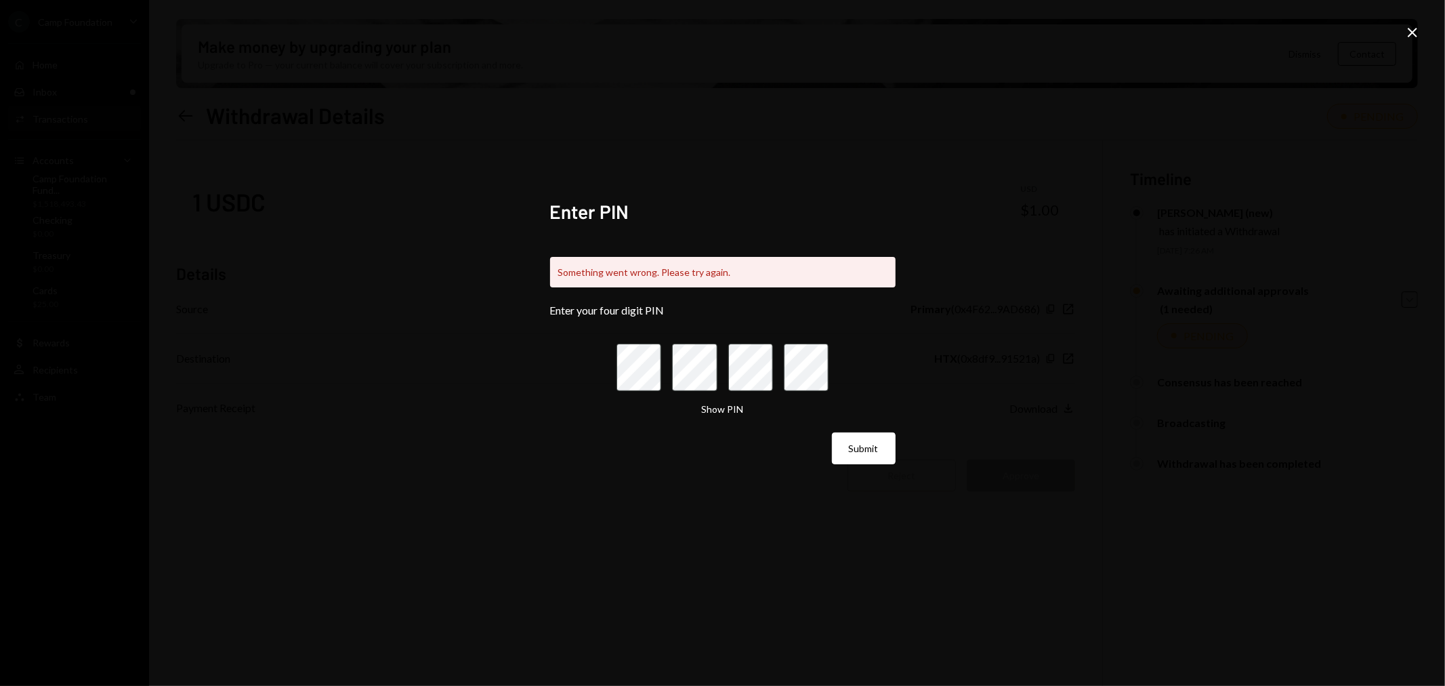
click at [1411, 30] on icon at bounding box center [1412, 32] width 9 height 9
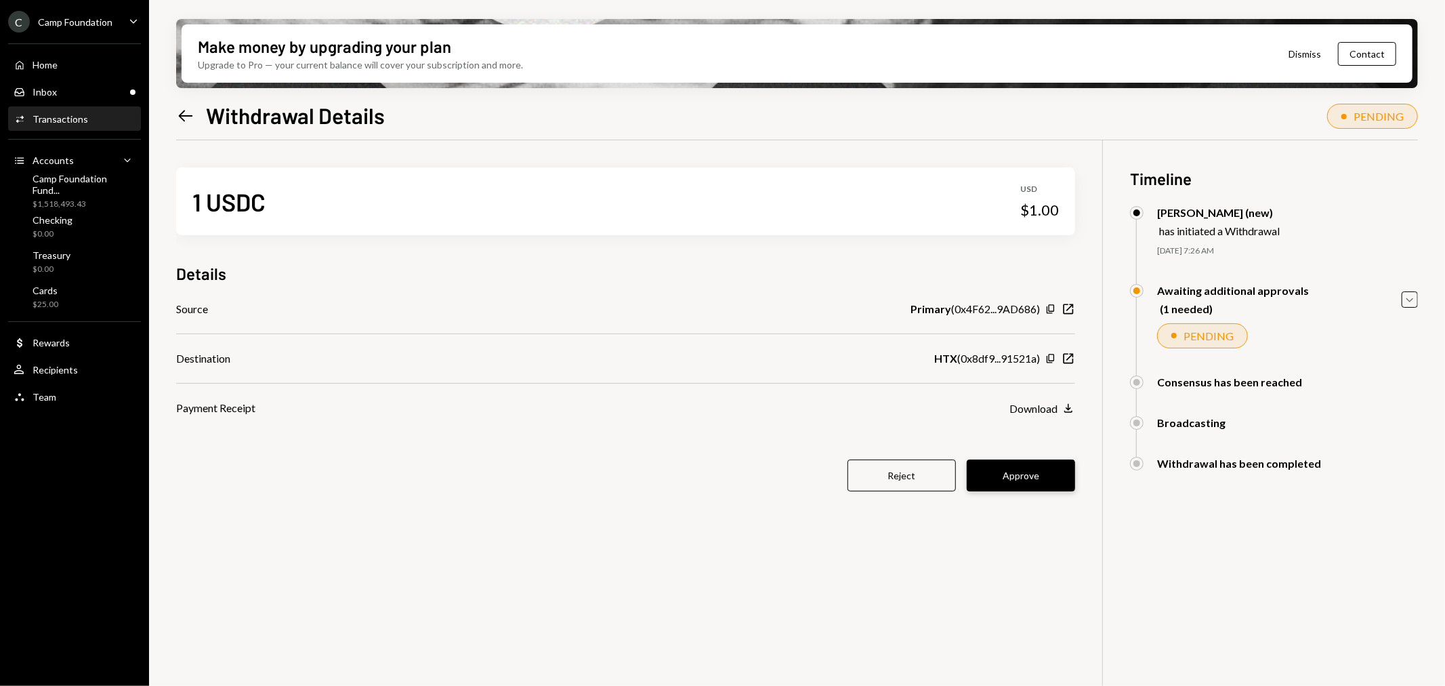
click at [1033, 472] on button "Approve" at bounding box center [1021, 475] width 108 height 32
click at [1039, 475] on button "Approve" at bounding box center [1021, 475] width 108 height 32
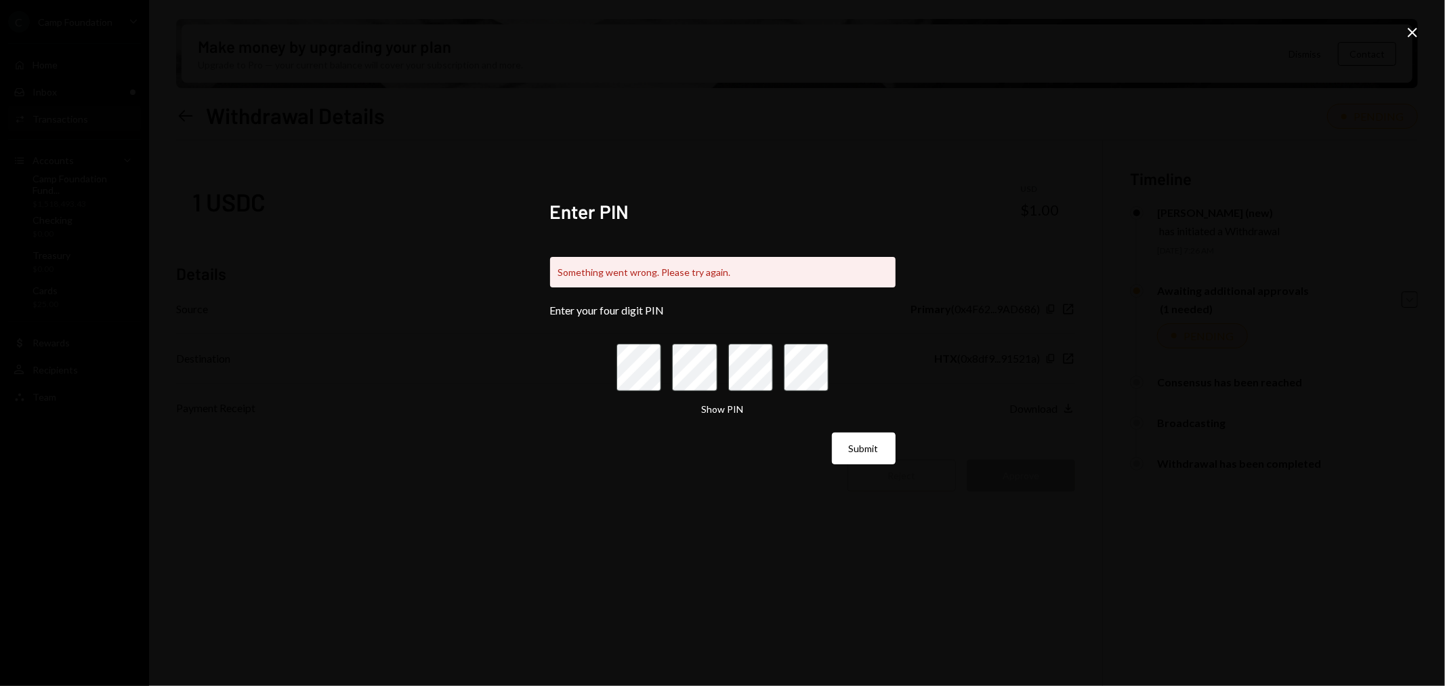
click at [1408, 30] on icon "Close" at bounding box center [1412, 32] width 16 height 16
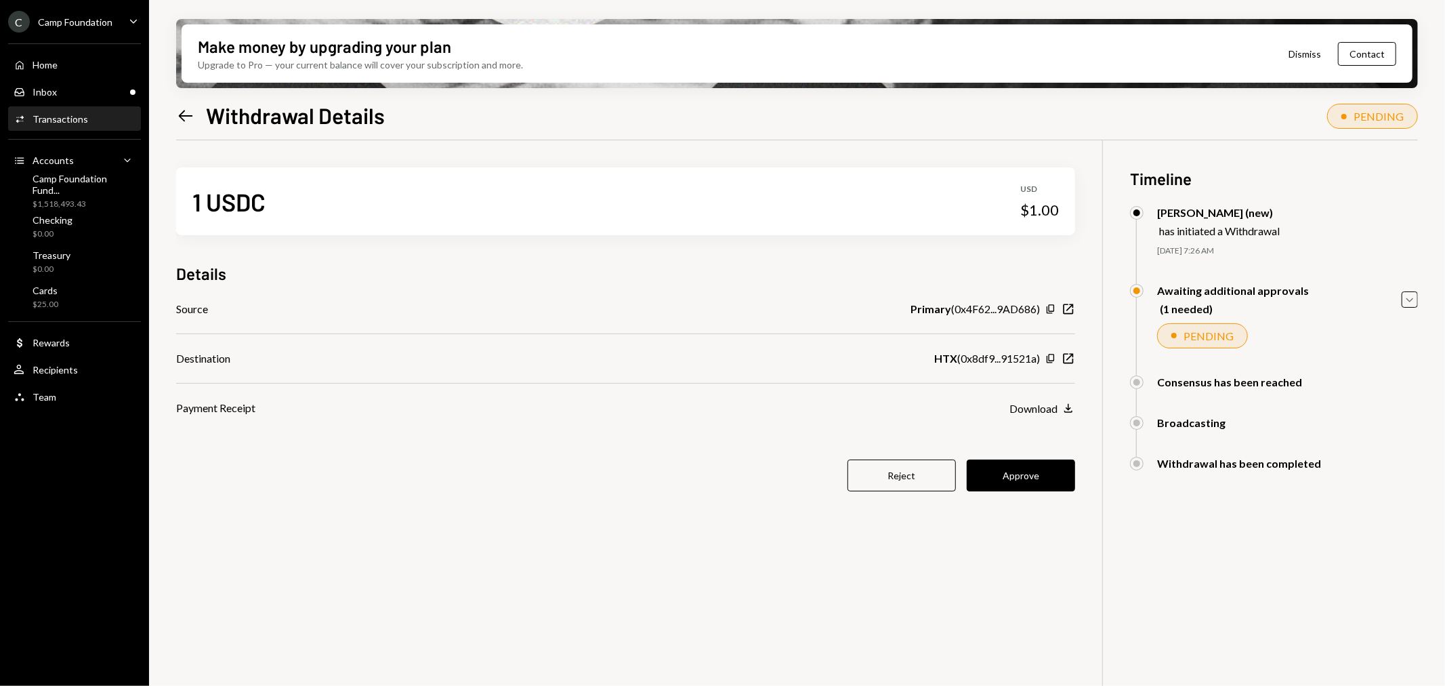
click at [832, 114] on div "Left Arrow Withdrawal Details PENDING" at bounding box center [797, 114] width 1242 height 30
click at [1028, 474] on button "Approve" at bounding box center [1021, 475] width 108 height 32
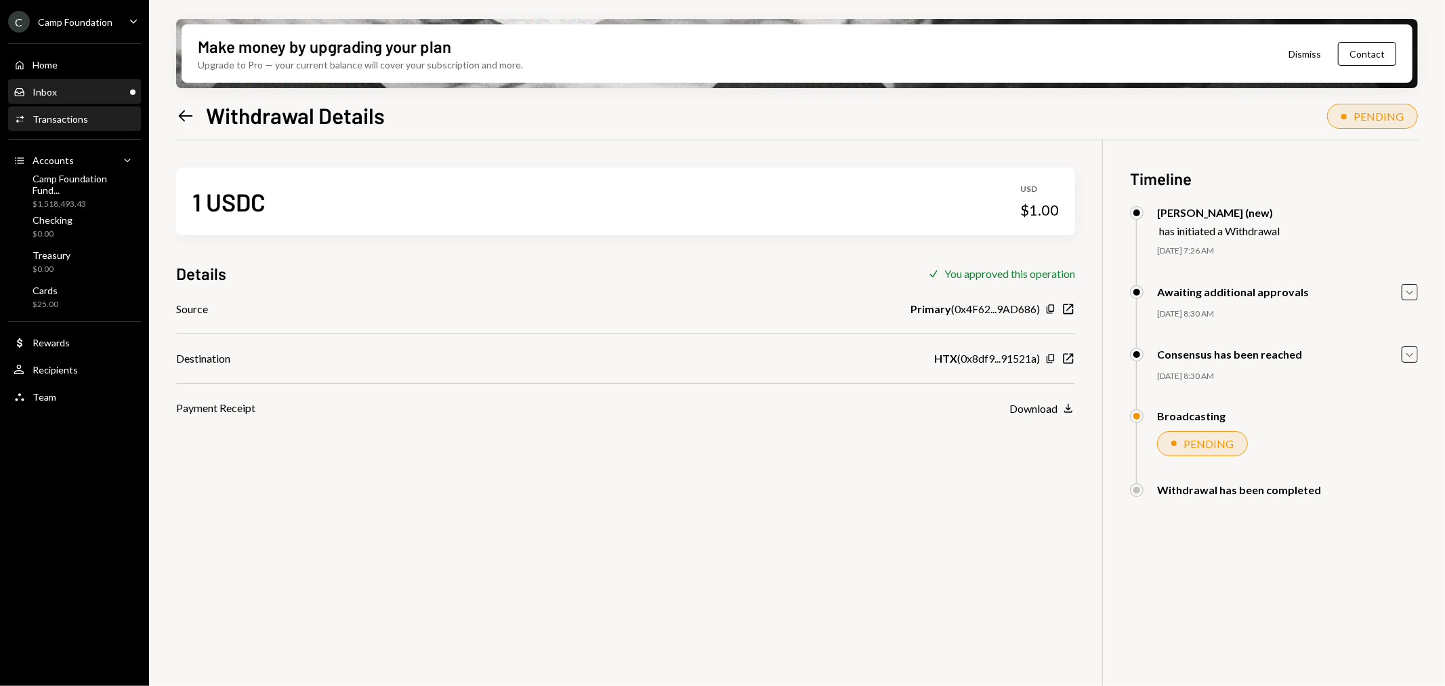
click at [79, 90] on div "Inbox Inbox" at bounding box center [75, 92] width 122 height 12
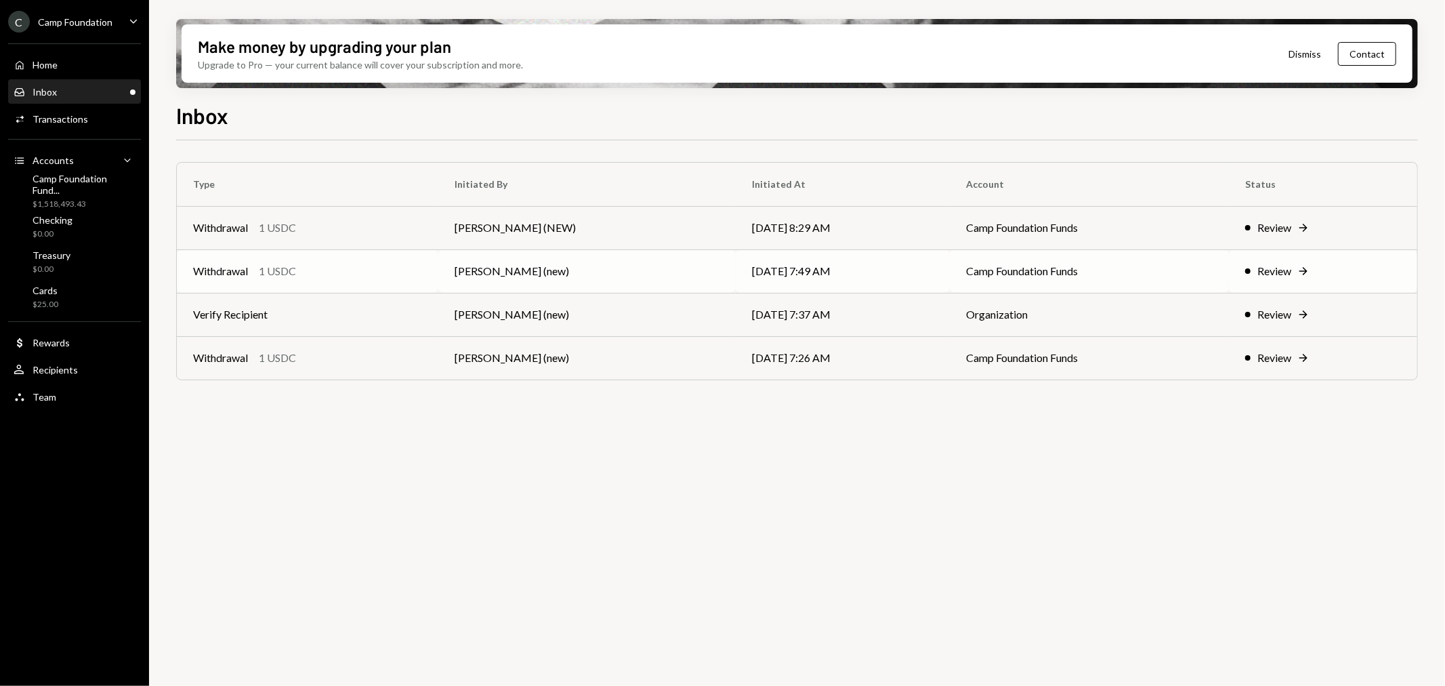
click at [1266, 268] on div "Review" at bounding box center [1274, 271] width 34 height 16
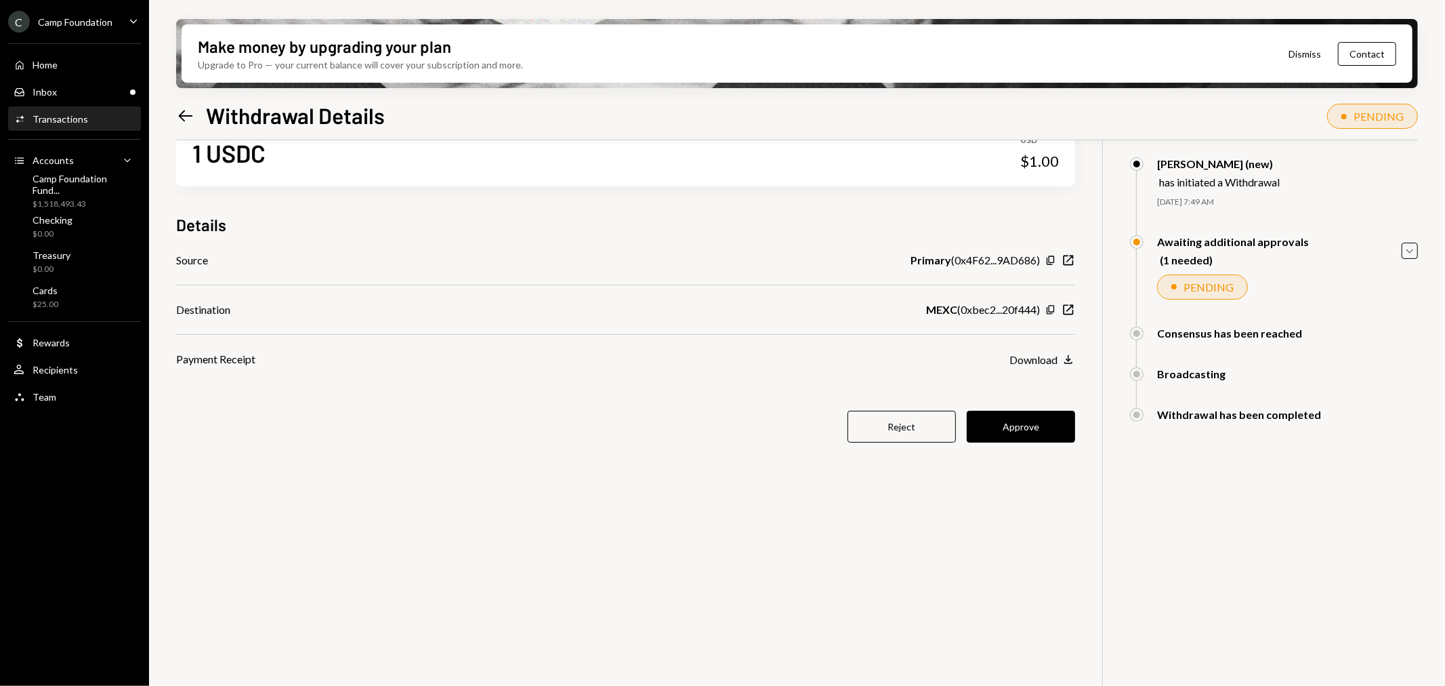
scroll to position [75, 0]
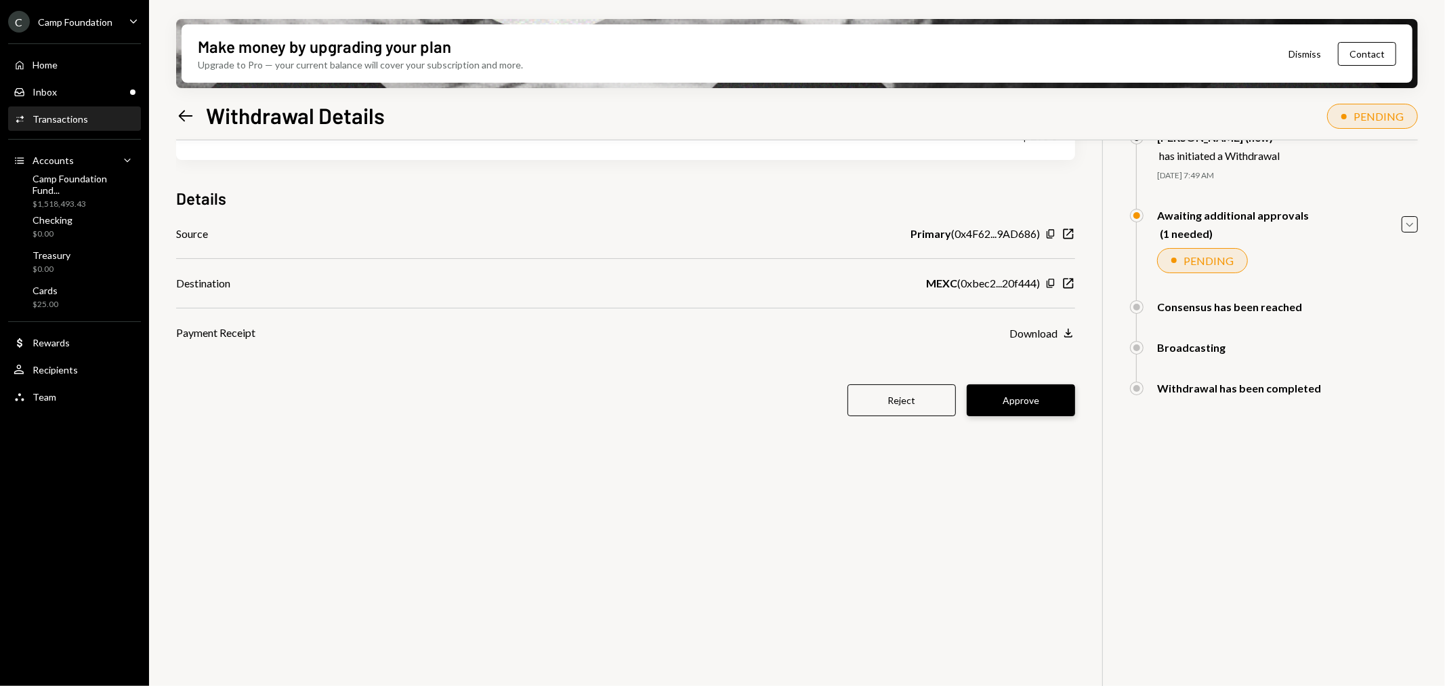
click at [1026, 407] on button "Approve" at bounding box center [1021, 400] width 108 height 32
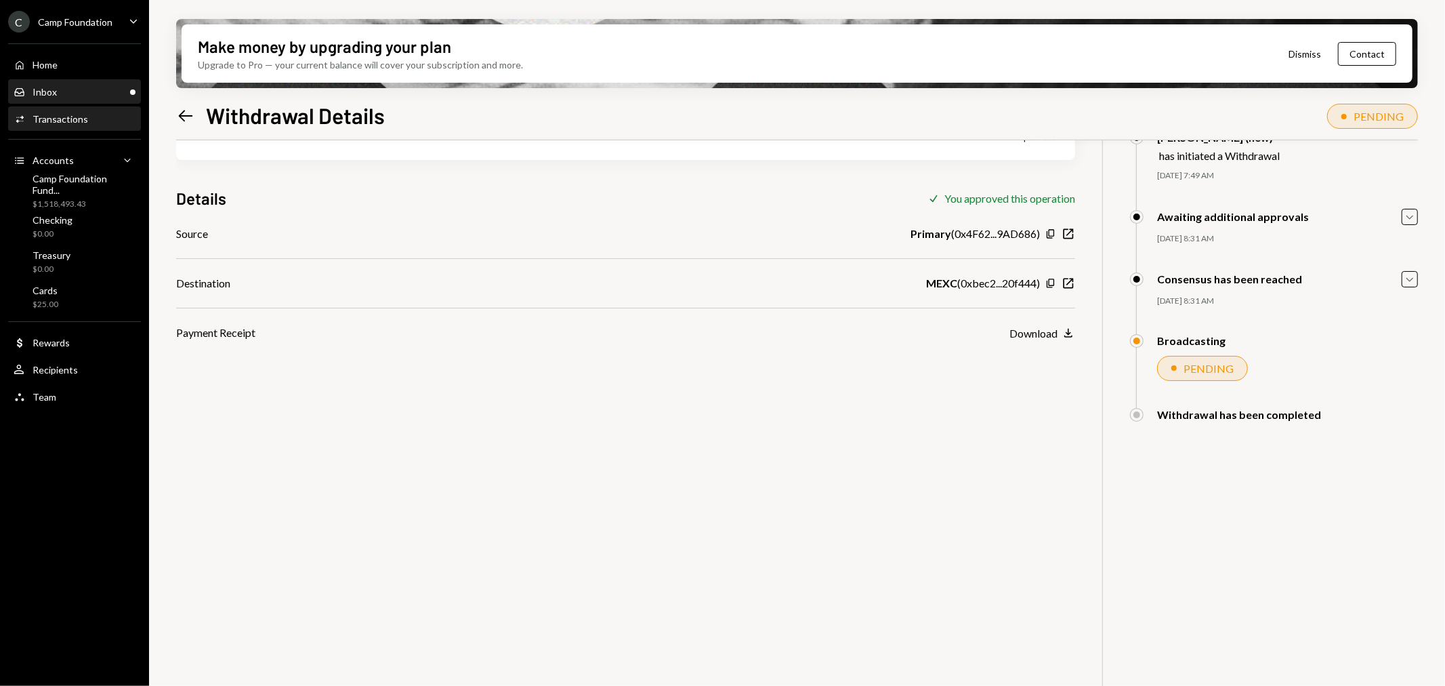
click at [64, 92] on div "Inbox Inbox" at bounding box center [75, 92] width 122 height 12
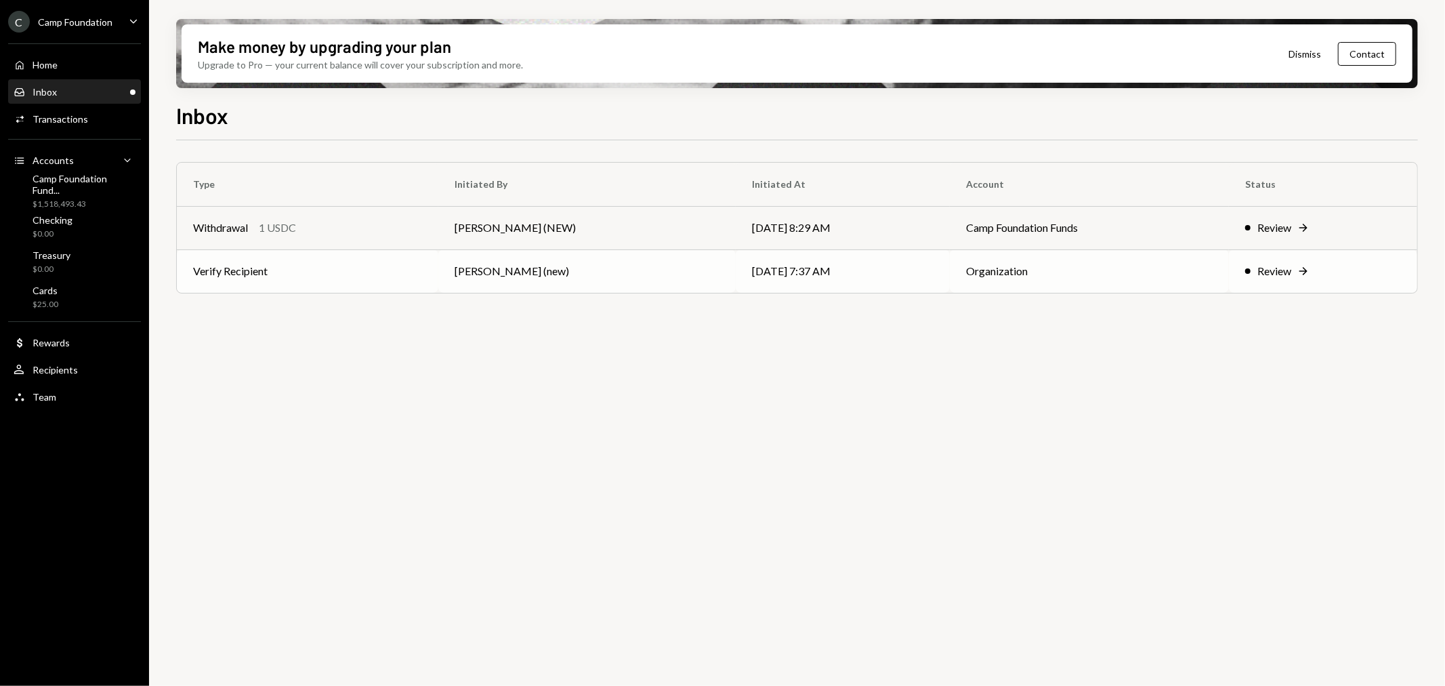
click at [247, 271] on td "Verify Recipient" at bounding box center [308, 270] width 262 height 43
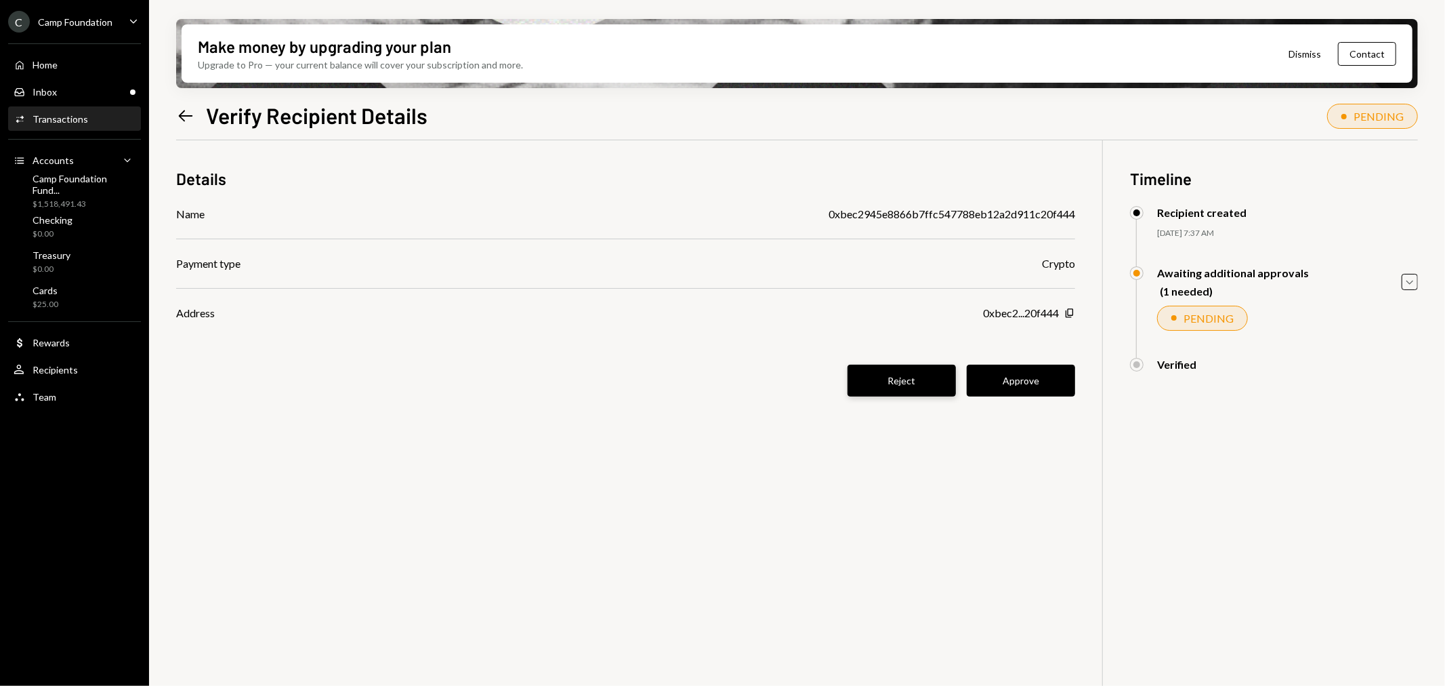
click at [888, 383] on button "Reject" at bounding box center [902, 380] width 108 height 32
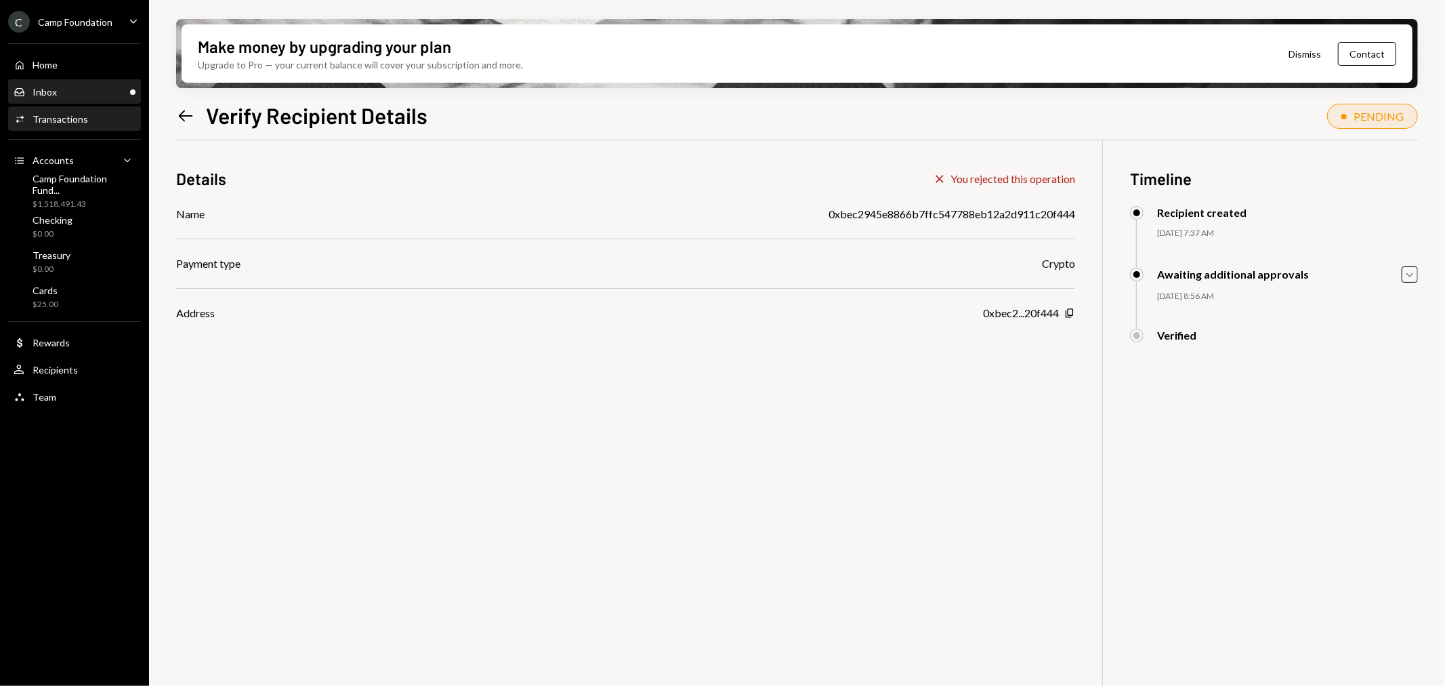
click at [102, 93] on div "Inbox Inbox" at bounding box center [75, 92] width 122 height 12
